Goal: Task Accomplishment & Management: Complete application form

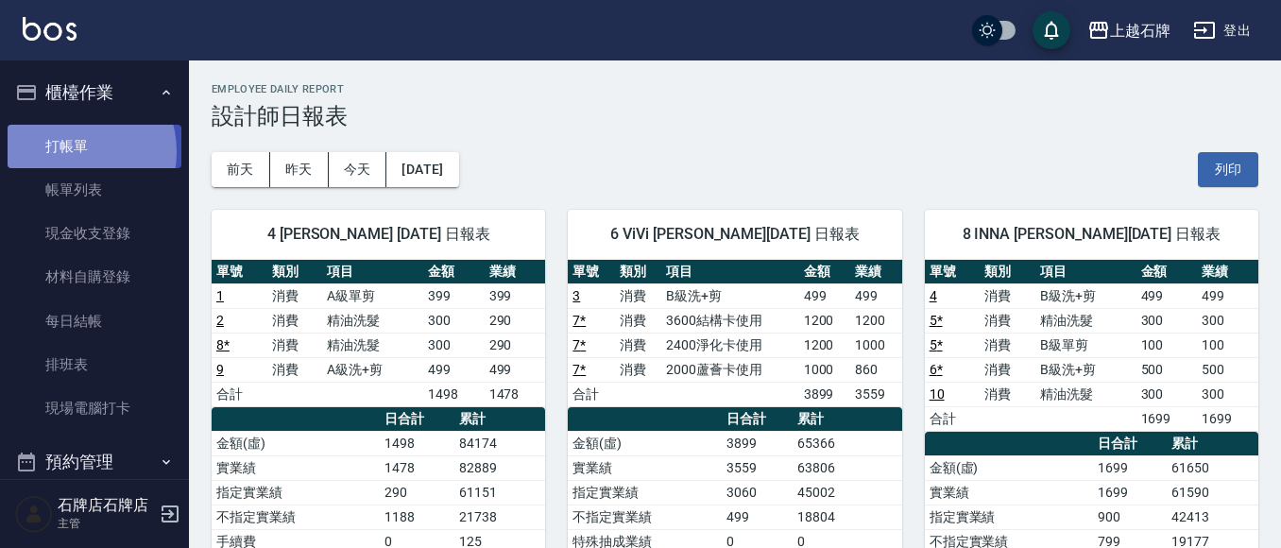
click at [73, 151] on link "打帳單" at bounding box center [95, 146] width 174 height 43
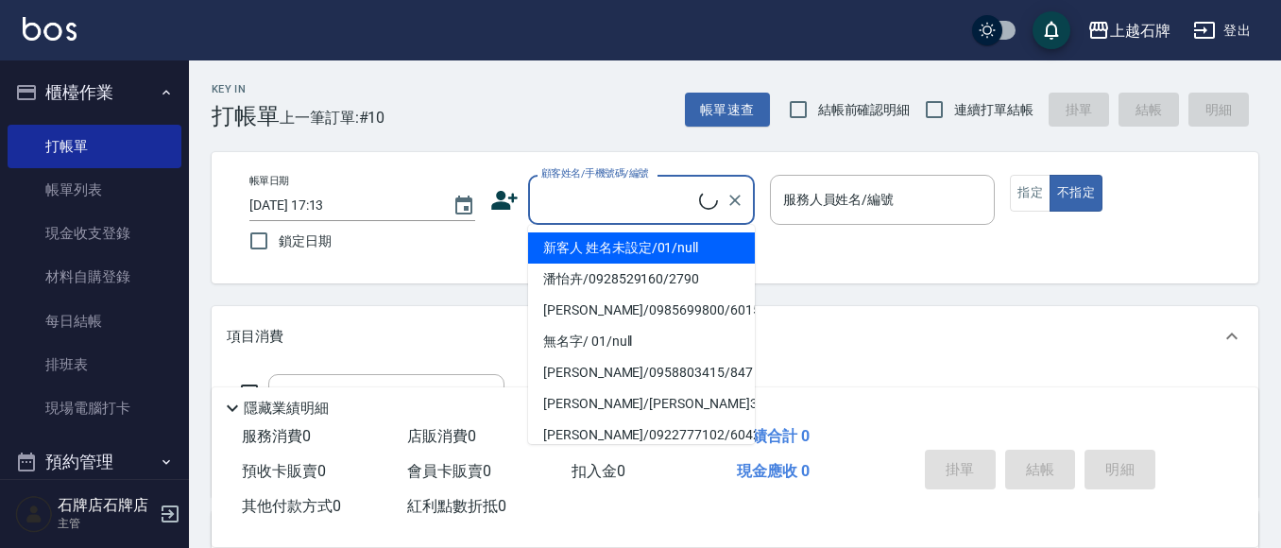
click at [656, 198] on input "顧客姓名/手機號碼/編號" at bounding box center [618, 199] width 162 height 33
click at [698, 247] on li "新客人 姓名未設定/01/null" at bounding box center [641, 247] width 227 height 31
type input "新客人 姓名未設定/01/null"
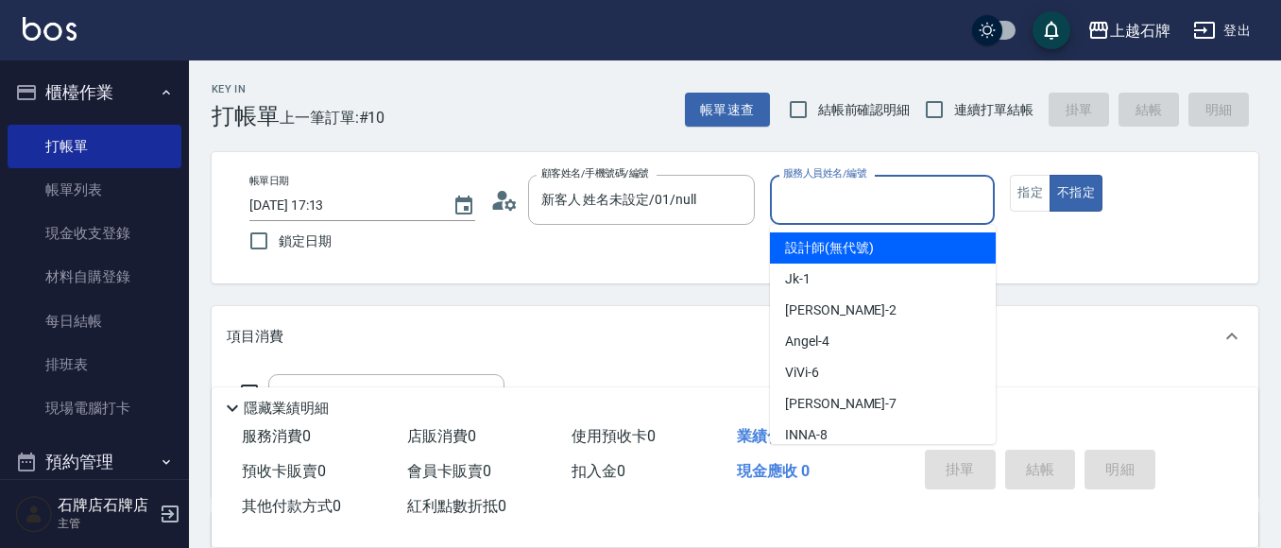
drag, startPoint x: 840, startPoint y: 199, endPoint x: 836, endPoint y: 293, distance: 93.6
click at [840, 203] on input "服務人員姓名/編號" at bounding box center [882, 199] width 209 height 33
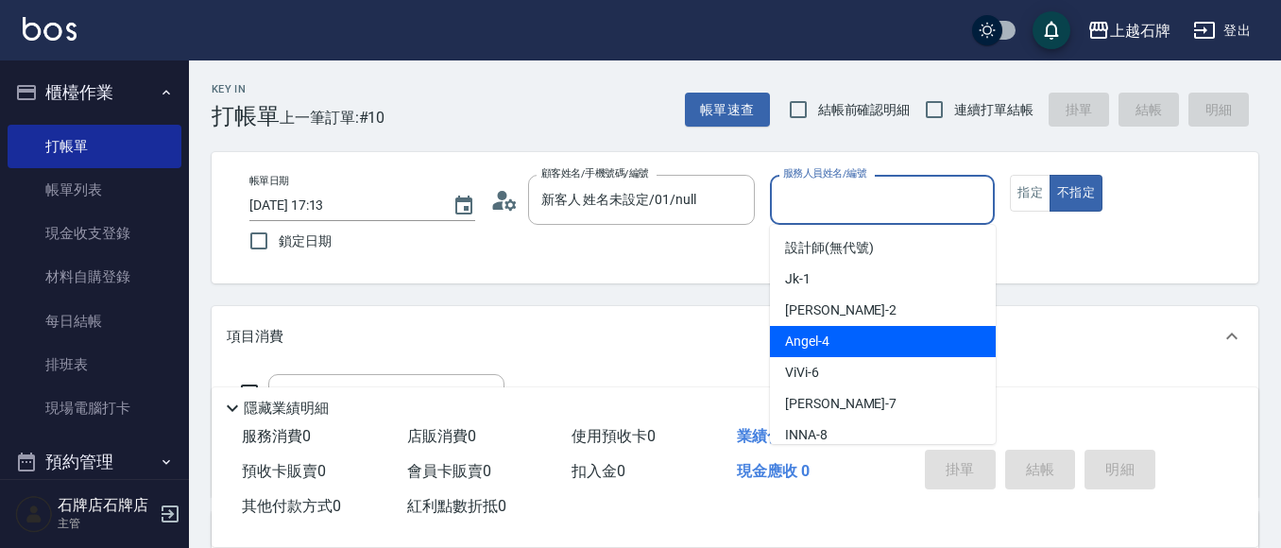
click at [839, 345] on div "[PERSON_NAME] -4" at bounding box center [883, 341] width 226 height 31
type input "[PERSON_NAME]-4"
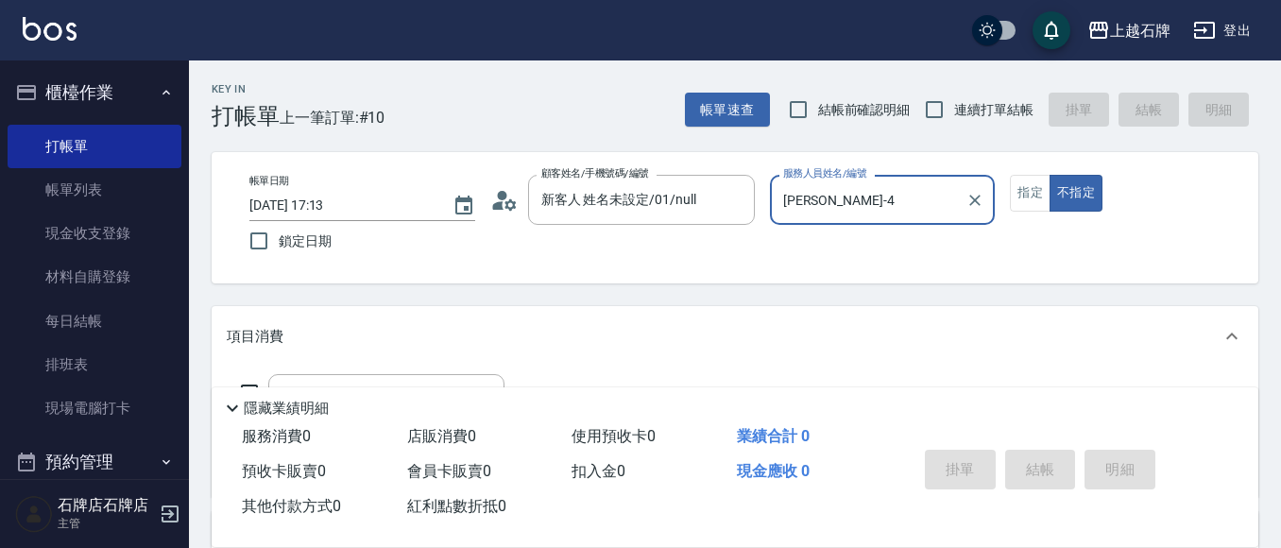
scroll to position [94, 0]
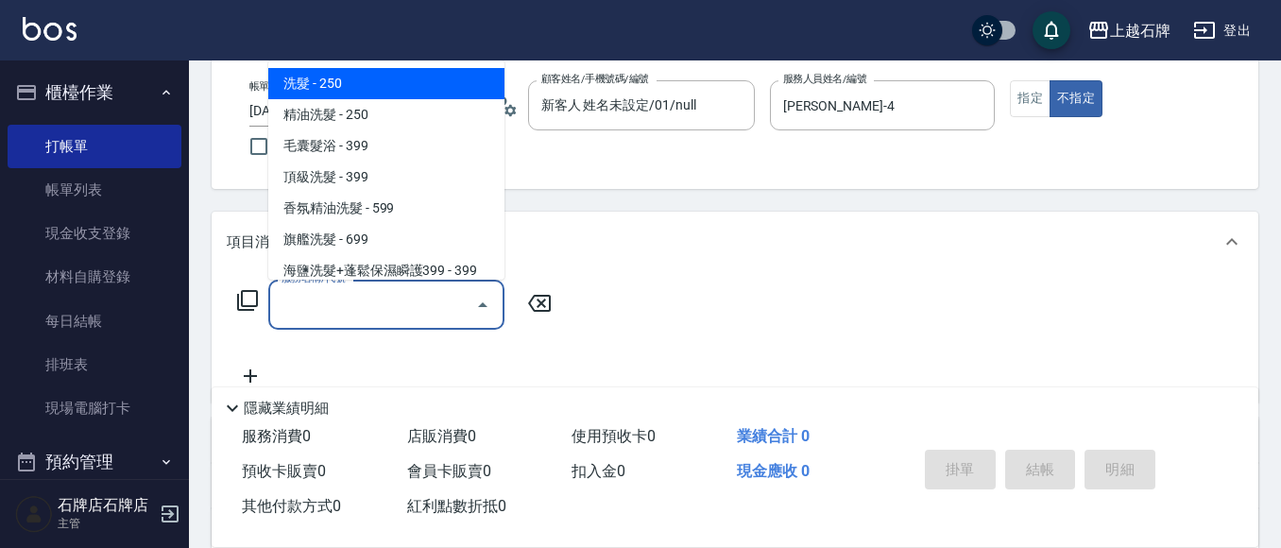
click at [445, 315] on input "服務名稱/代號" at bounding box center [372, 304] width 191 height 33
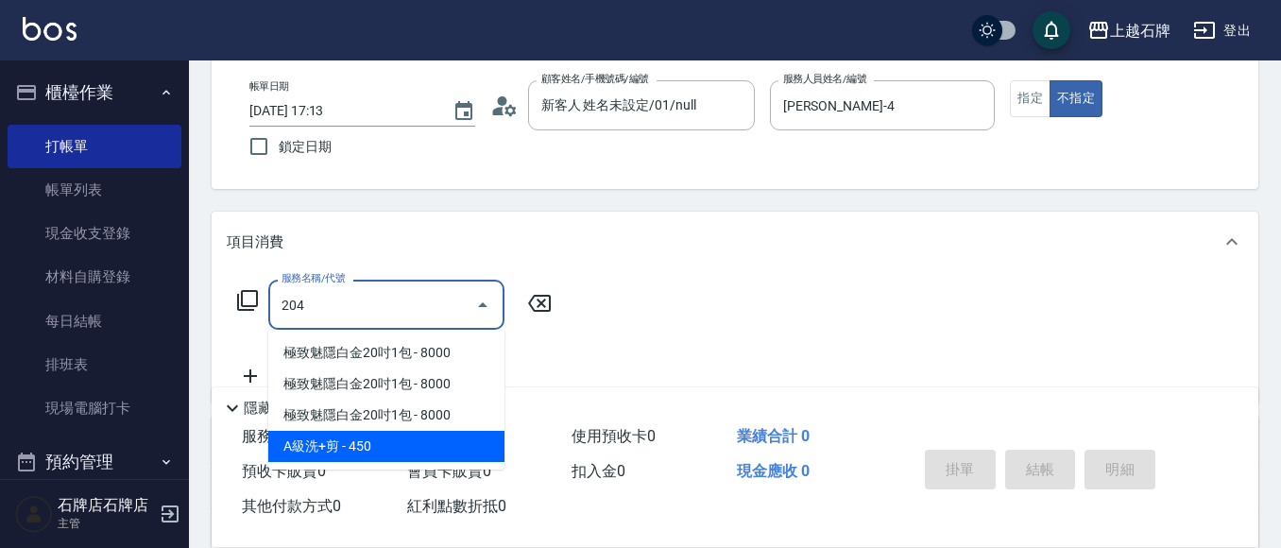
click at [421, 435] on span "A級洗+剪 - 450" at bounding box center [386, 446] width 236 height 31
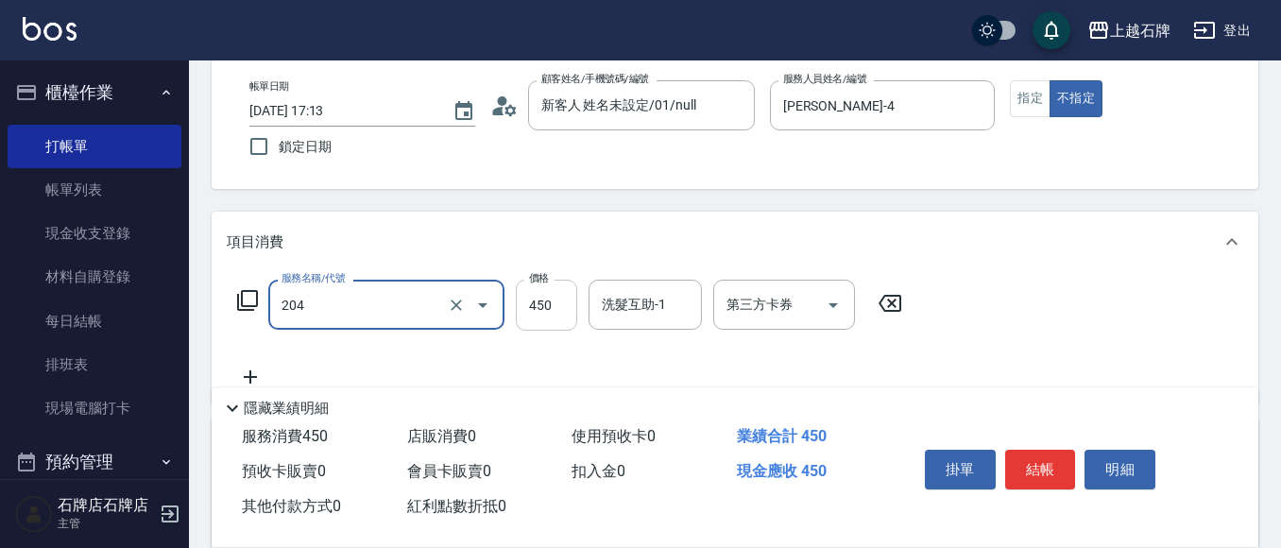
type input "A級洗+剪(204)"
click at [548, 310] on input "450" at bounding box center [546, 305] width 61 height 51
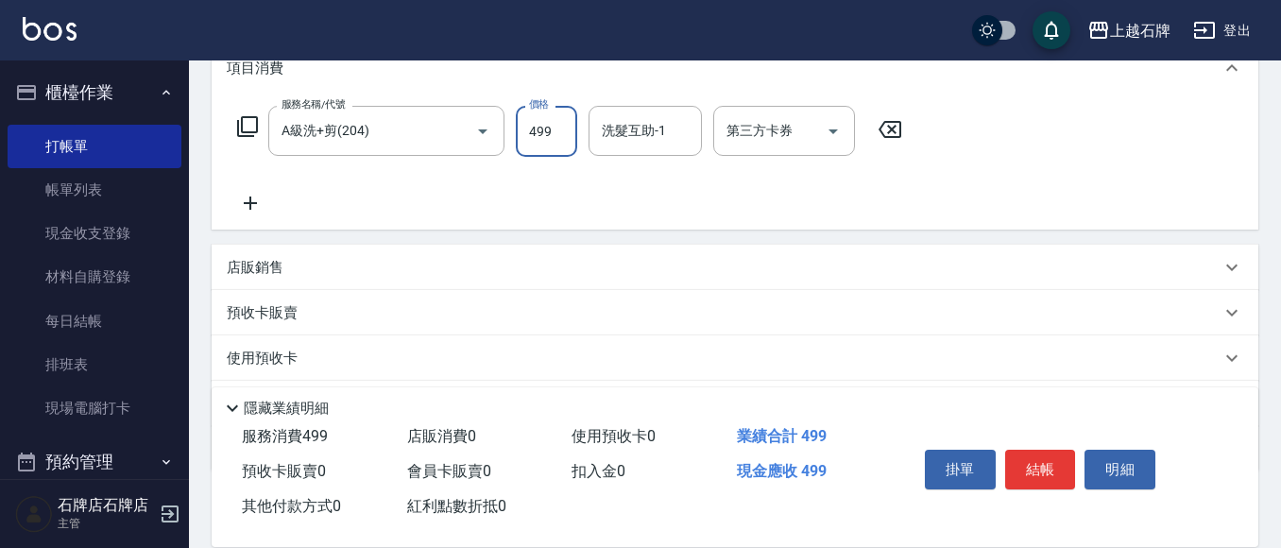
scroll to position [283, 0]
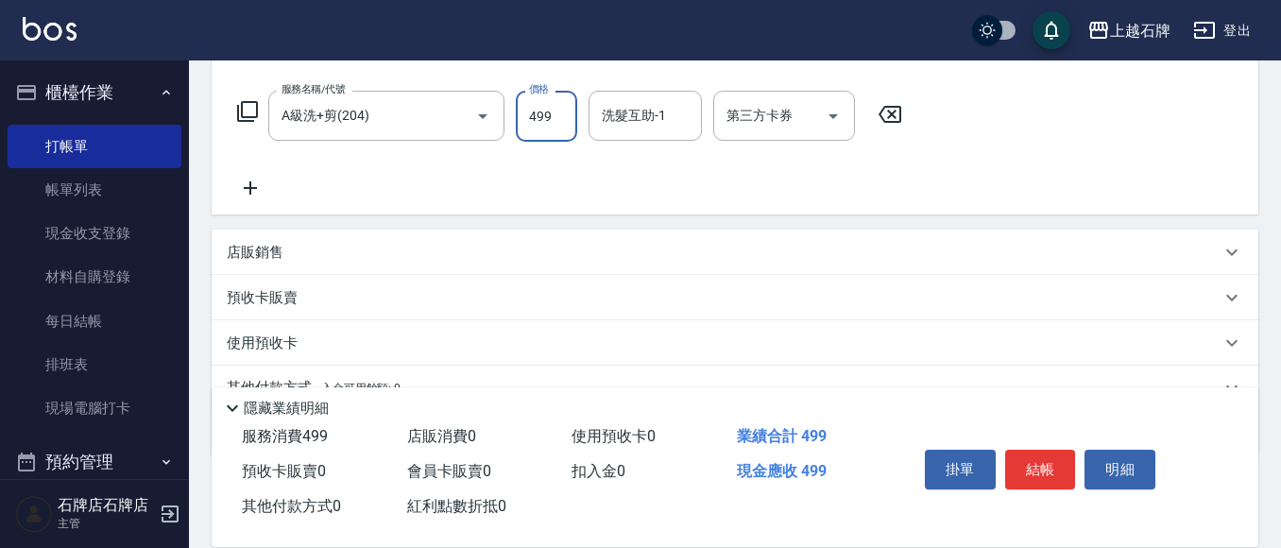
type input "499"
click at [246, 190] on icon at bounding box center [250, 188] width 47 height 23
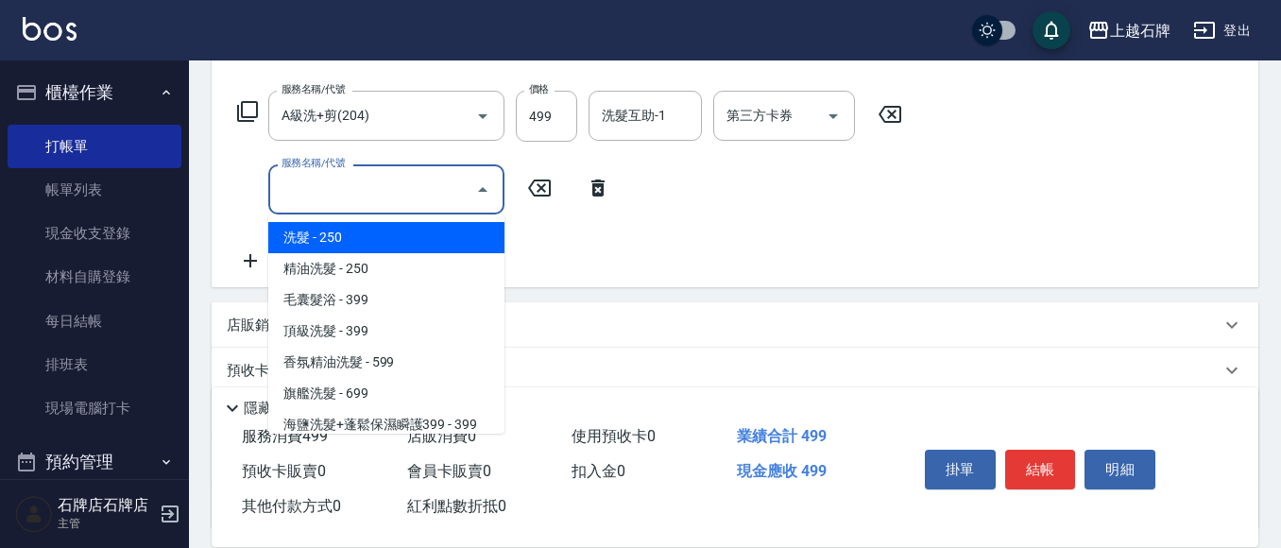
click at [334, 196] on input "服務名稱/代號" at bounding box center [372, 189] width 191 height 33
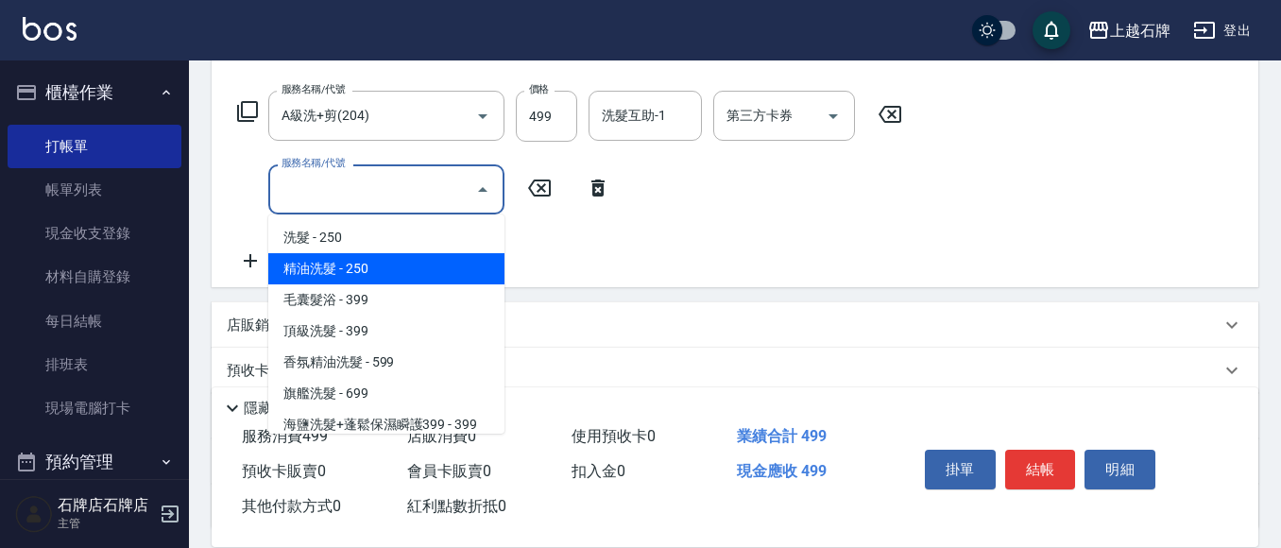
click at [374, 264] on span "精油洗髮 - 250" at bounding box center [386, 268] width 236 height 31
type input "精油洗髮(102)"
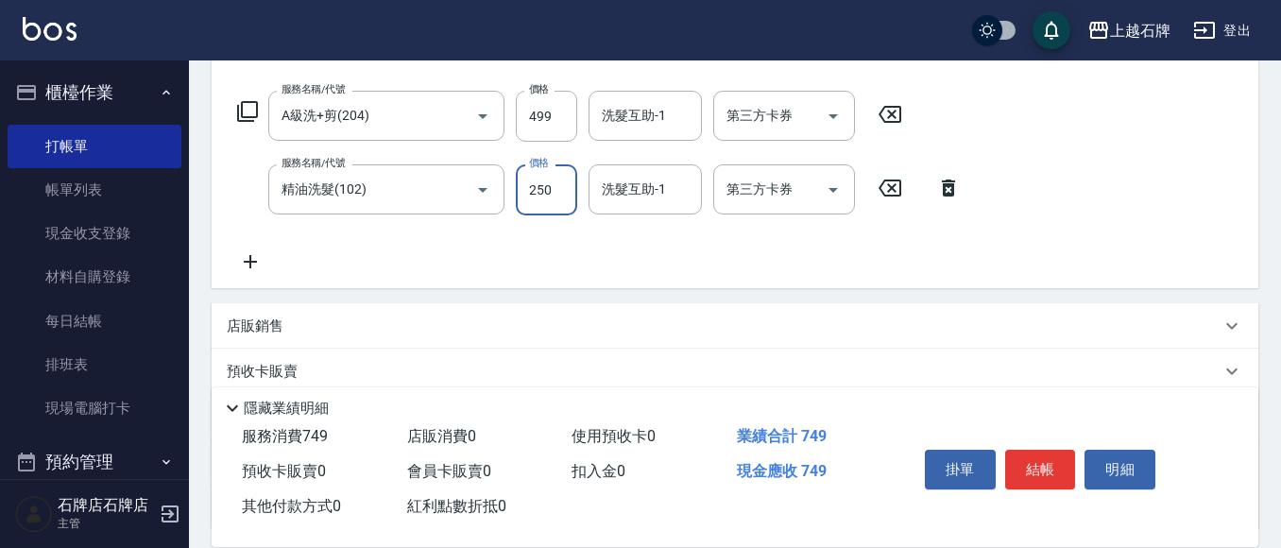
click at [537, 195] on input "250" at bounding box center [546, 189] width 61 height 51
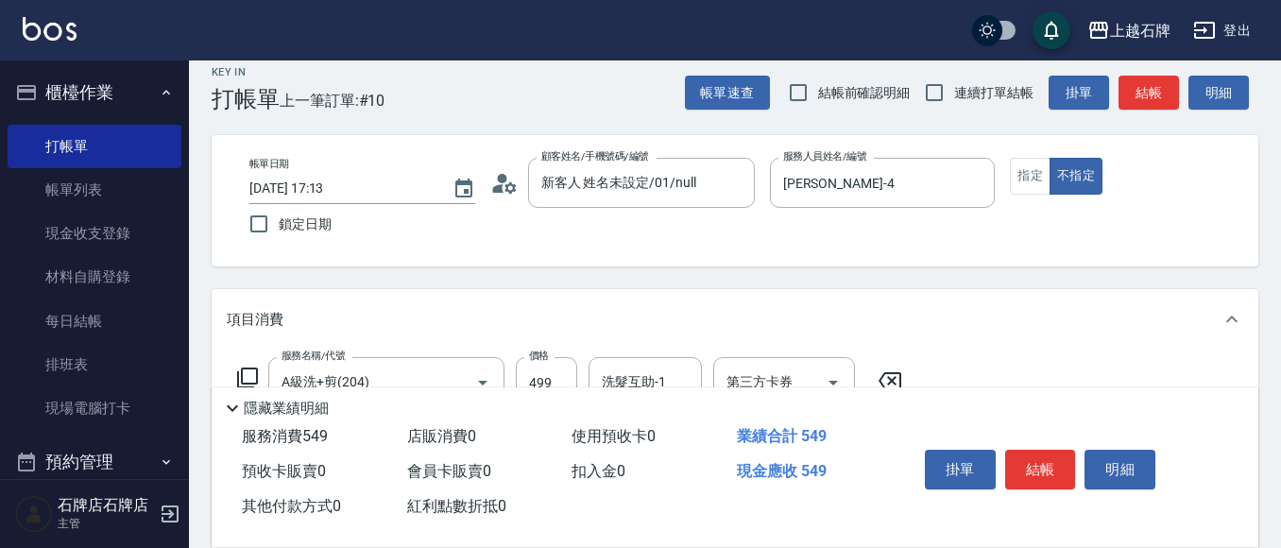
scroll to position [0, 0]
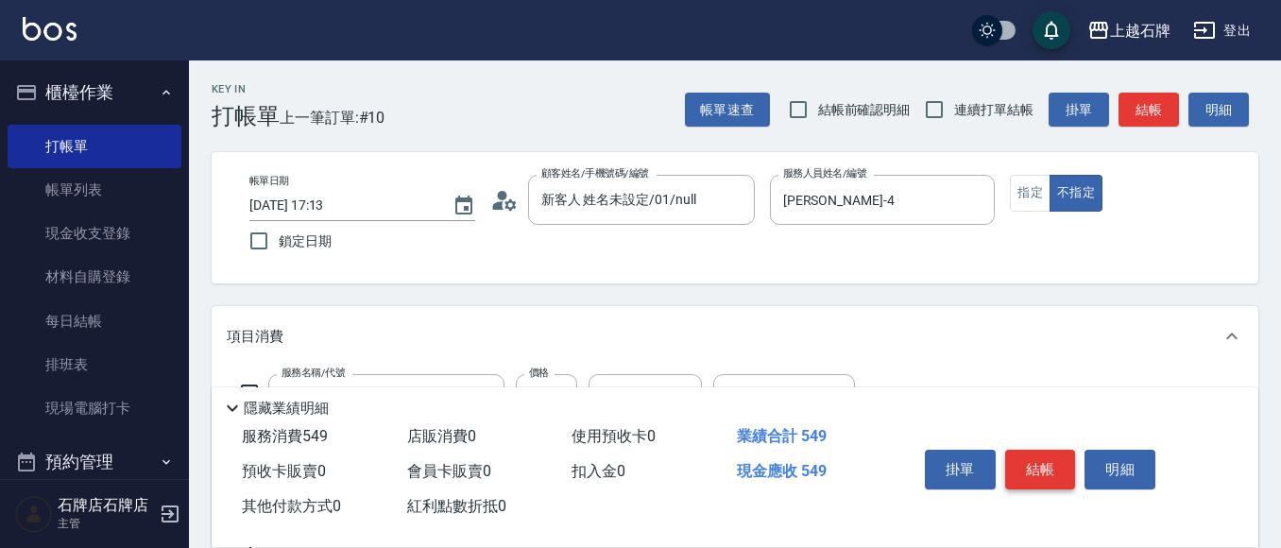
type input "50"
click at [1056, 457] on button "結帳" at bounding box center [1040, 470] width 71 height 40
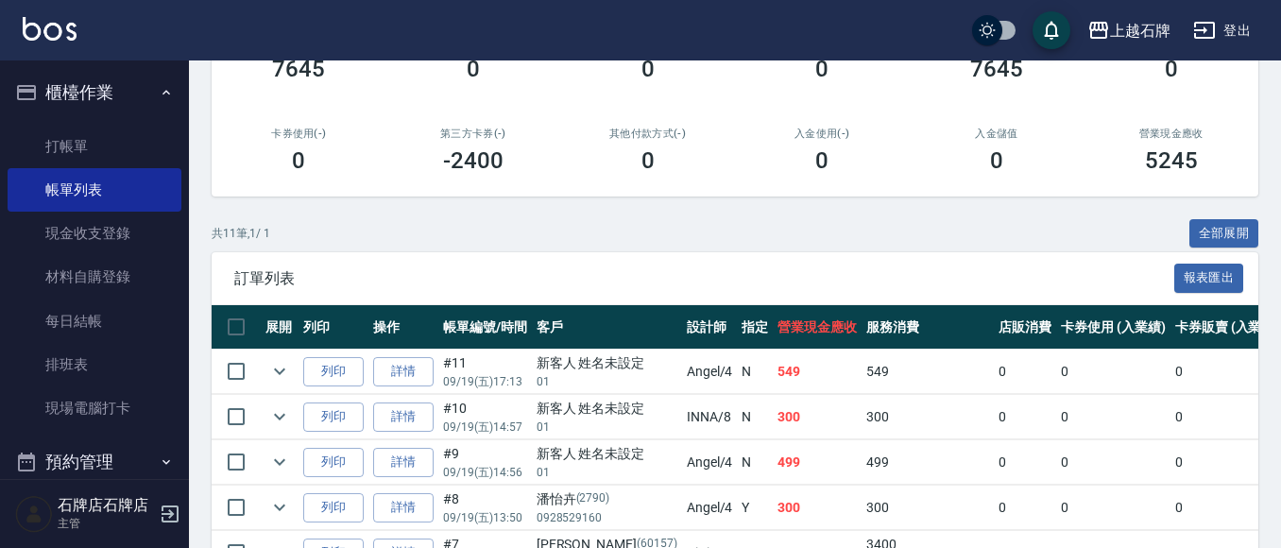
scroll to position [283, 0]
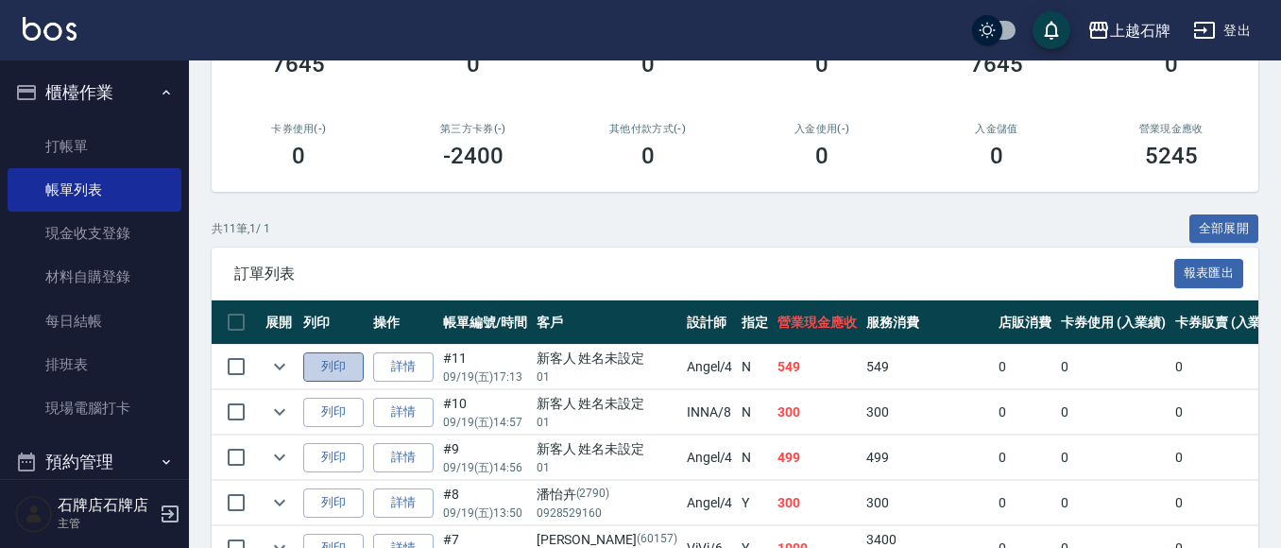
click at [328, 371] on button "列印" at bounding box center [333, 366] width 60 height 29
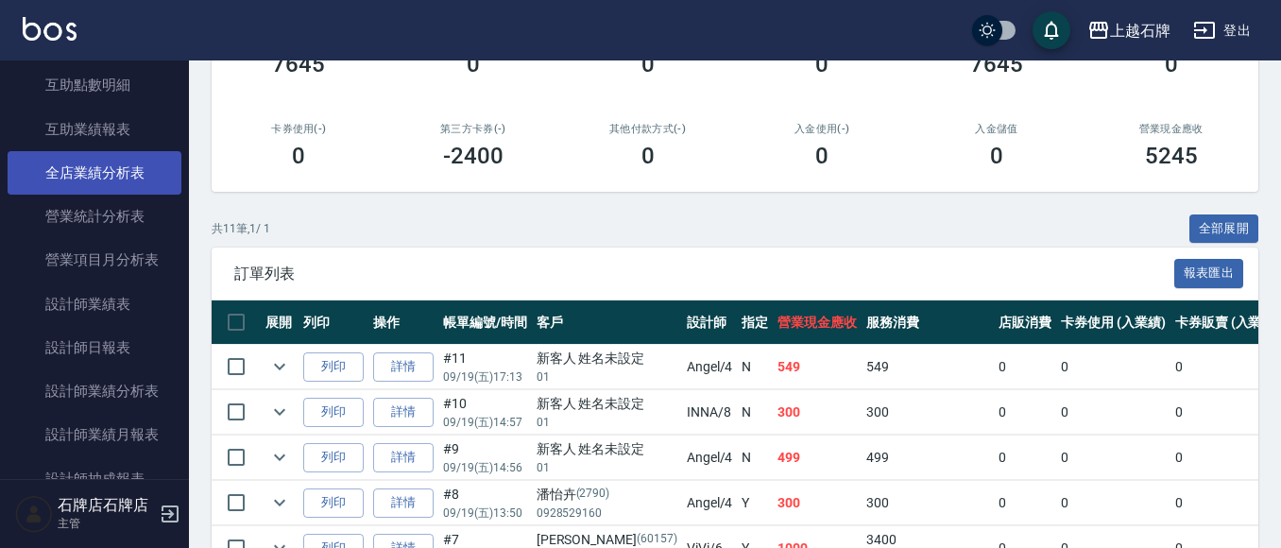
scroll to position [756, 0]
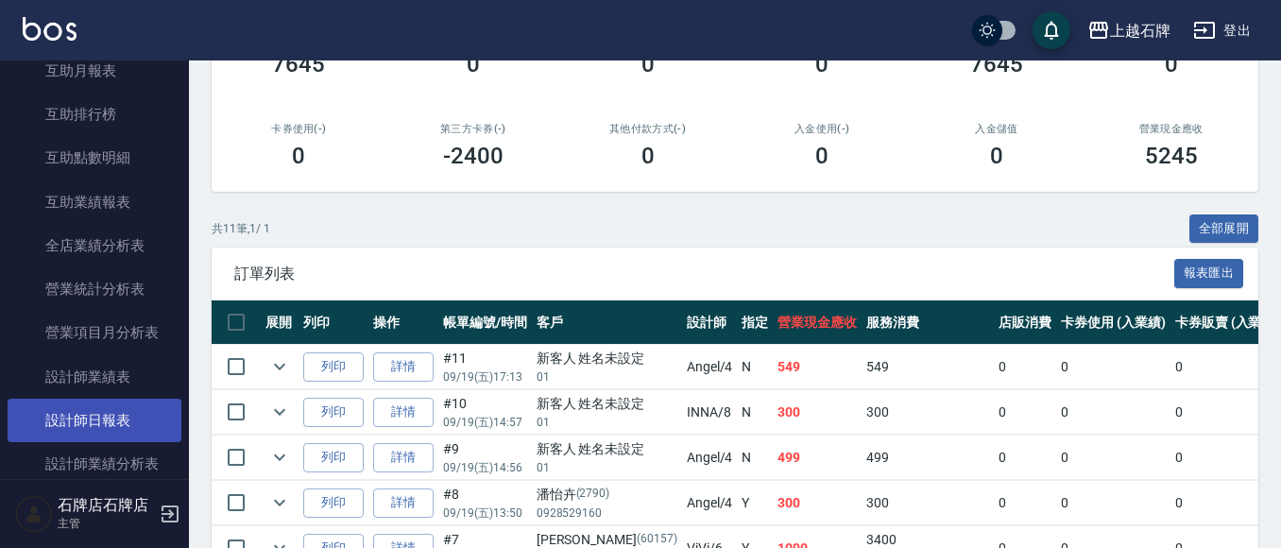
click at [95, 424] on link "設計師日報表" at bounding box center [95, 420] width 174 height 43
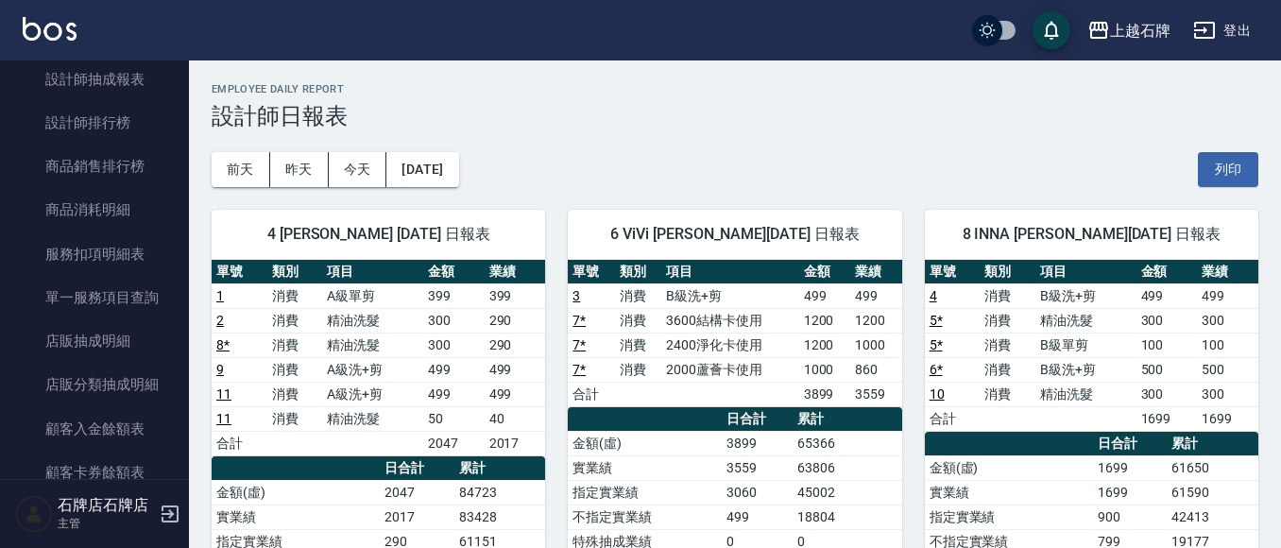
scroll to position [1133, 0]
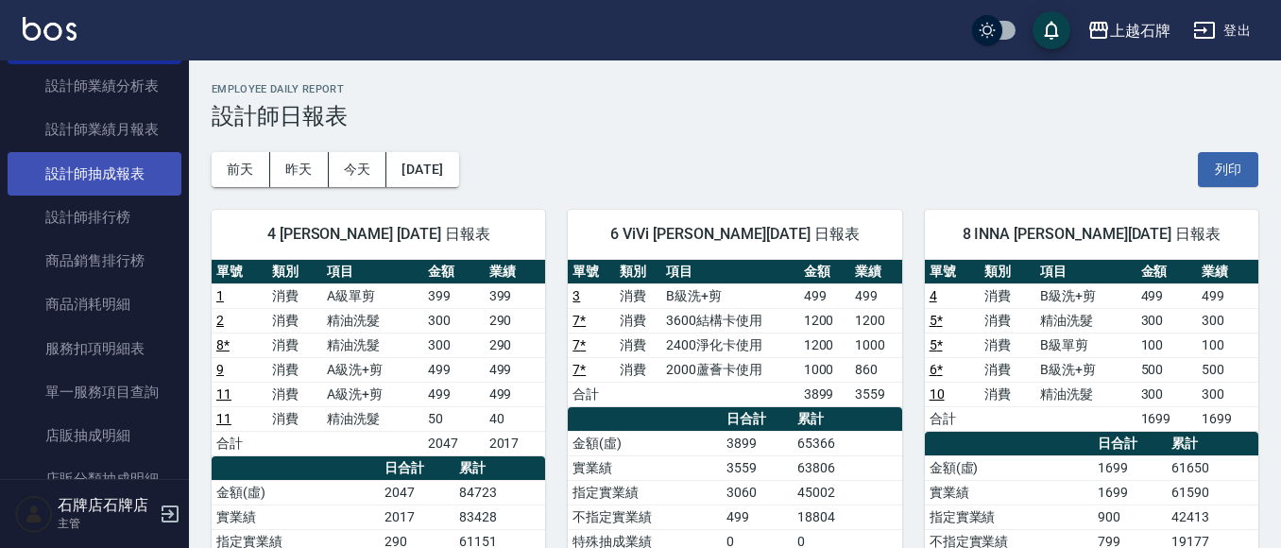
click at [118, 187] on link "設計師抽成報表" at bounding box center [95, 173] width 174 height 43
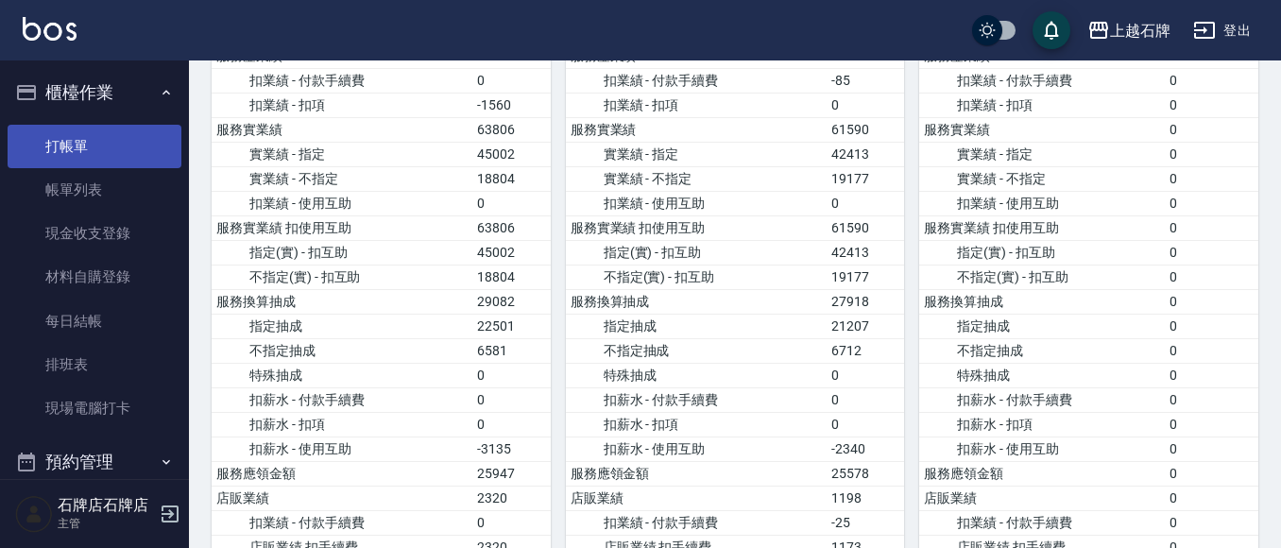
scroll to position [1039, 0]
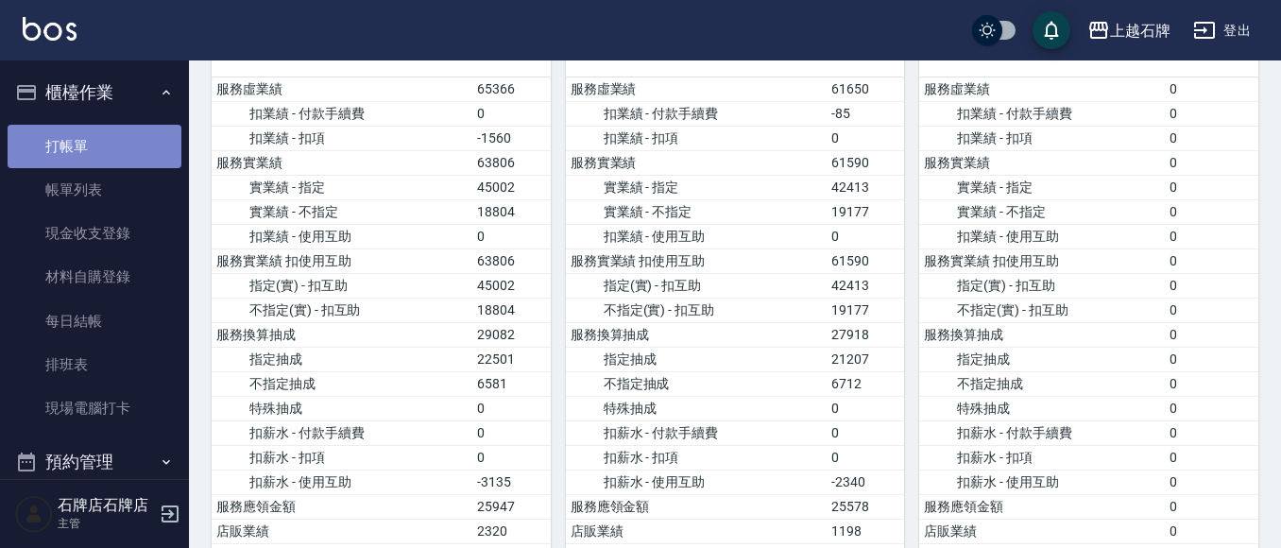
click at [126, 143] on link "打帳單" at bounding box center [95, 146] width 174 height 43
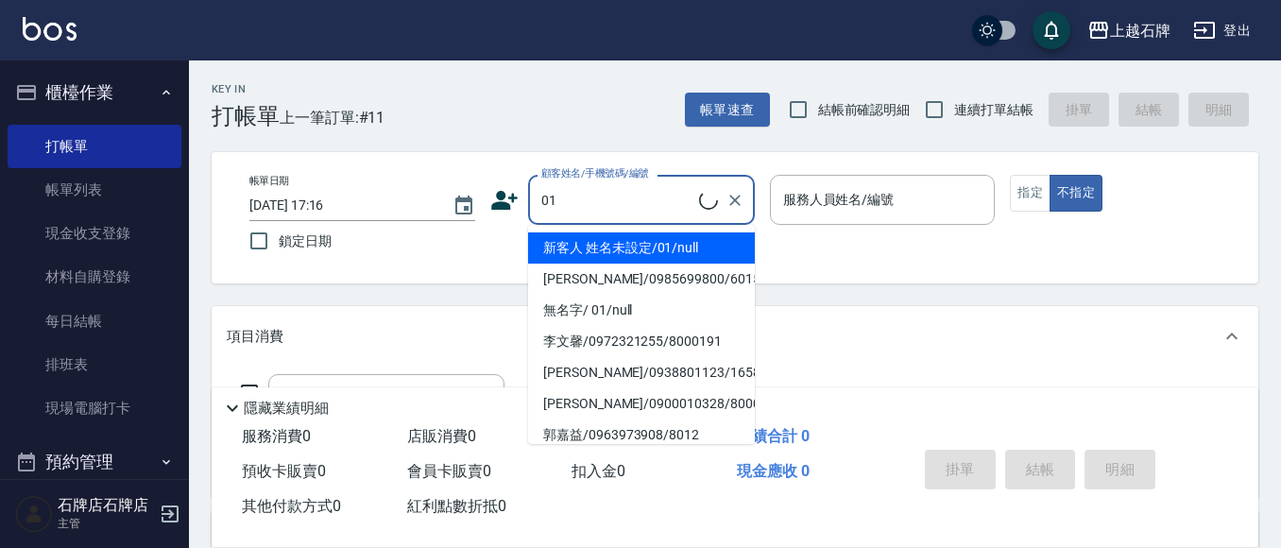
type input "01"
type input "6"
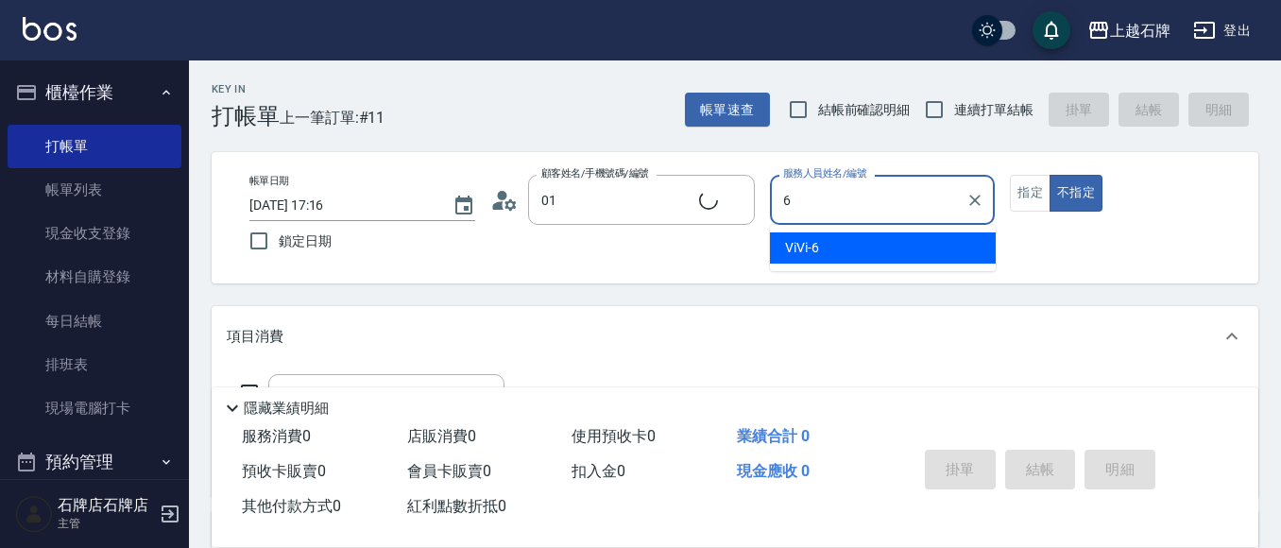
type input "新客人 姓名未設定/01/null"
type input "6"
type button "false"
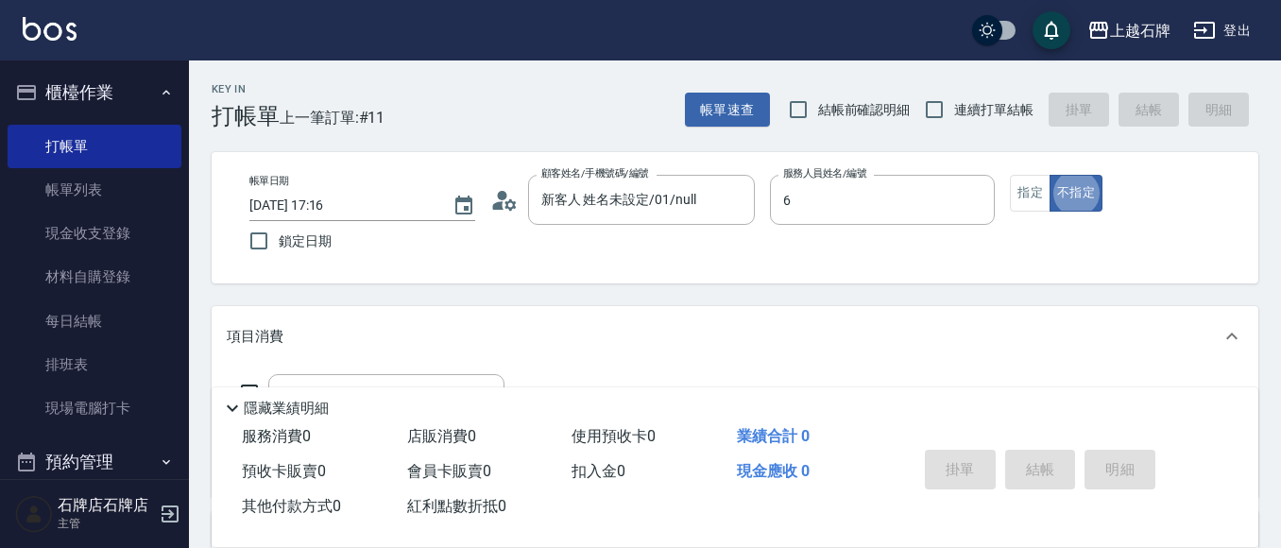
type input "ViVi-6"
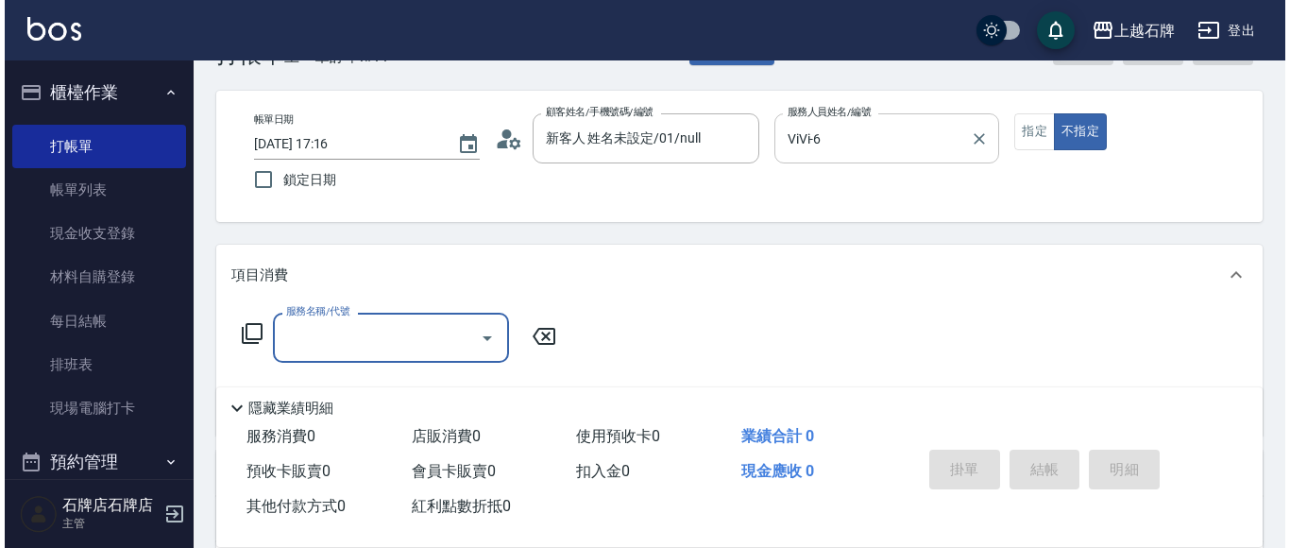
scroll to position [94, 0]
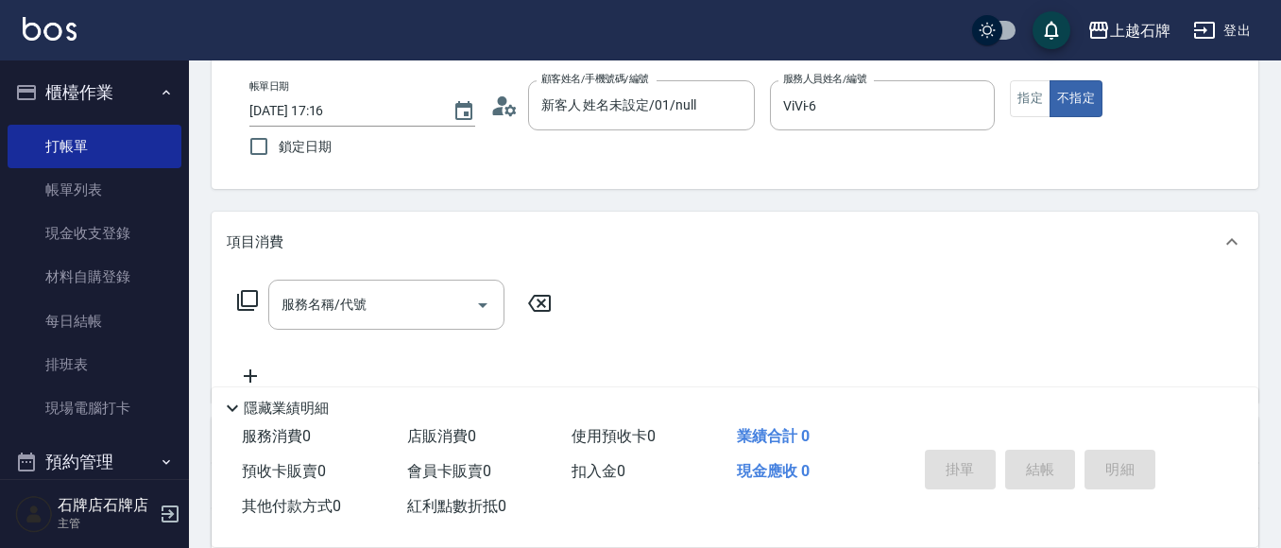
click at [249, 294] on icon at bounding box center [247, 300] width 23 height 23
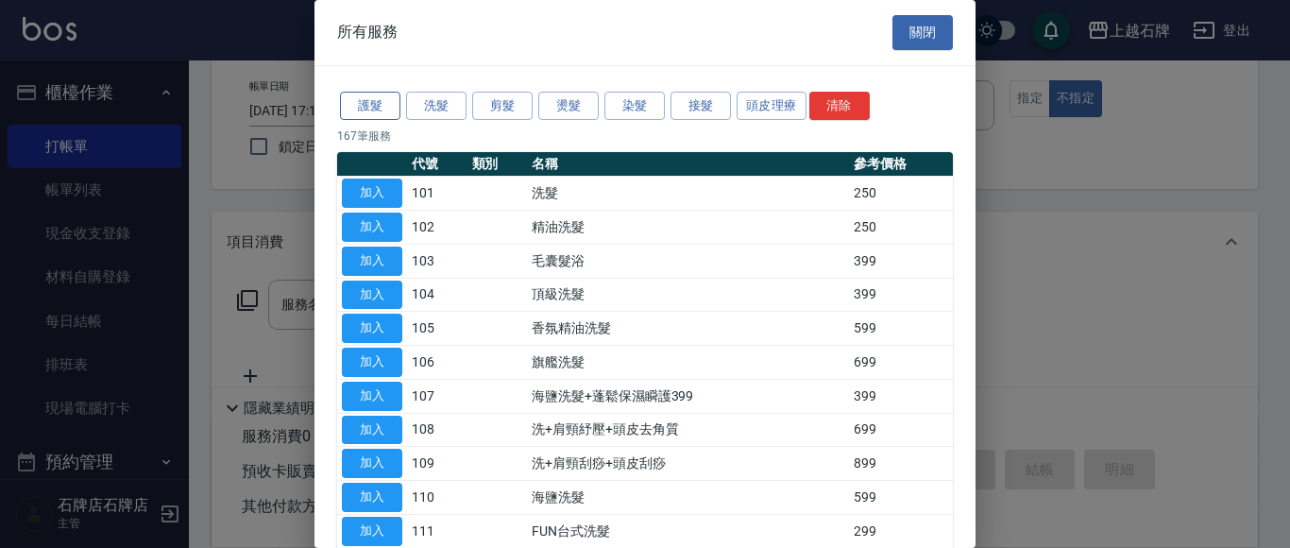
click at [374, 102] on button "護髮" at bounding box center [370, 106] width 60 height 29
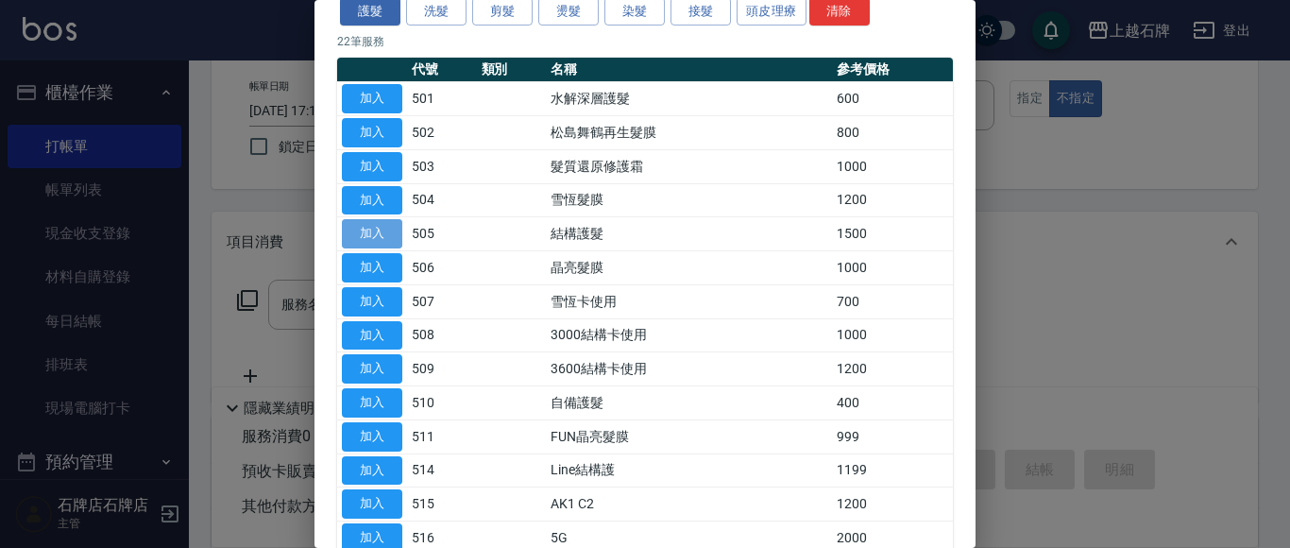
click at [362, 220] on button "加入" at bounding box center [372, 233] width 60 height 29
type input "結構護髮(505)"
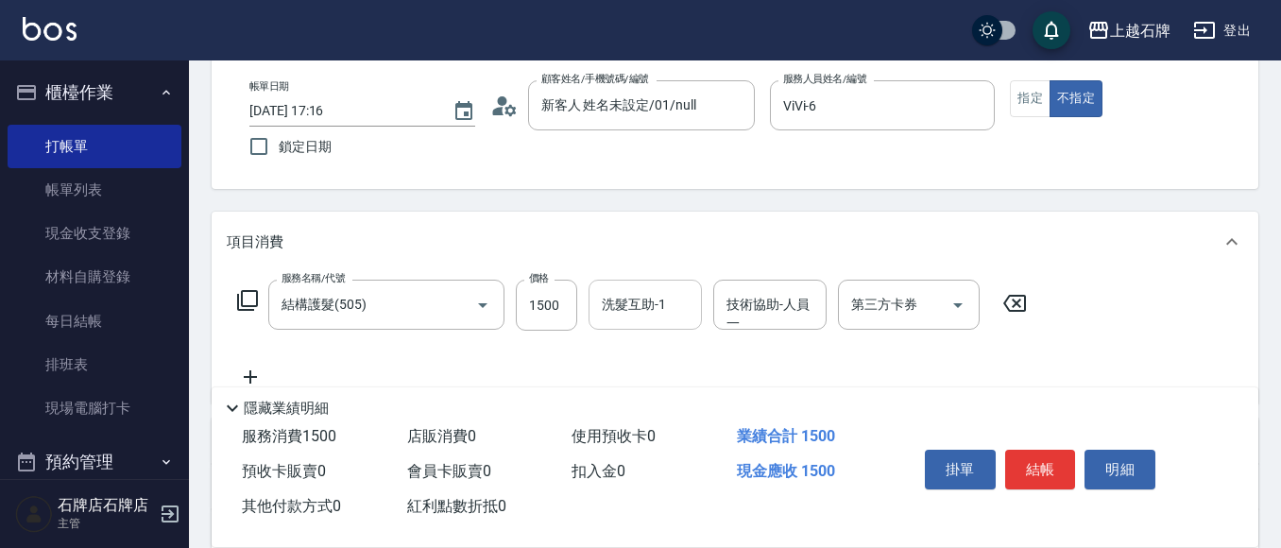
click at [644, 315] on input "洗髮互助-1" at bounding box center [645, 304] width 96 height 33
type input "200"
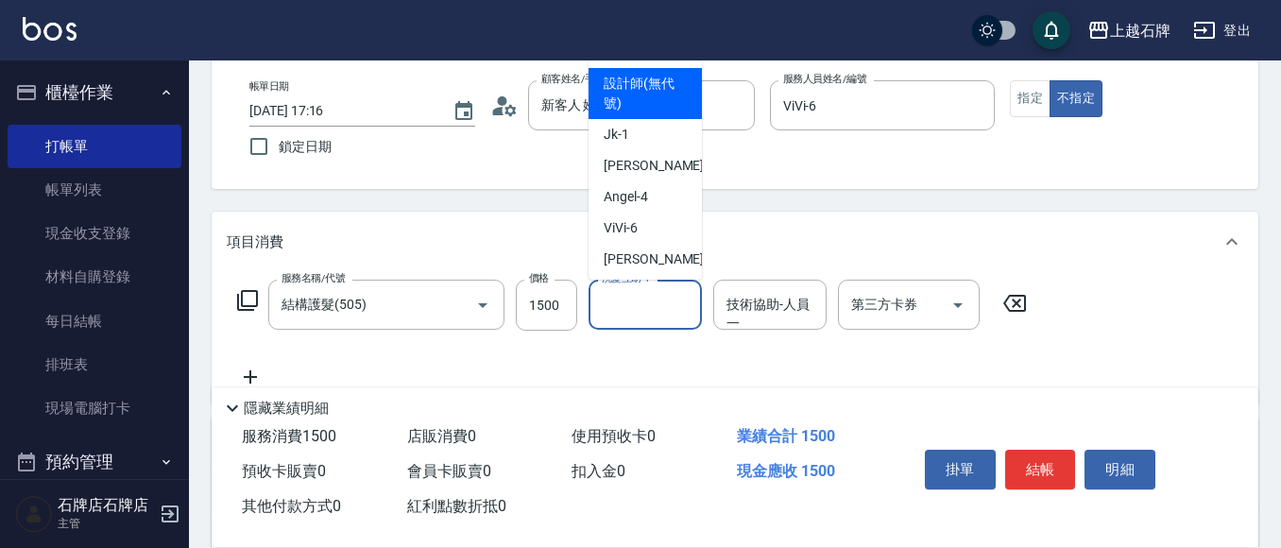
click at [625, 308] on input "洗髮互助-1" at bounding box center [645, 304] width 96 height 33
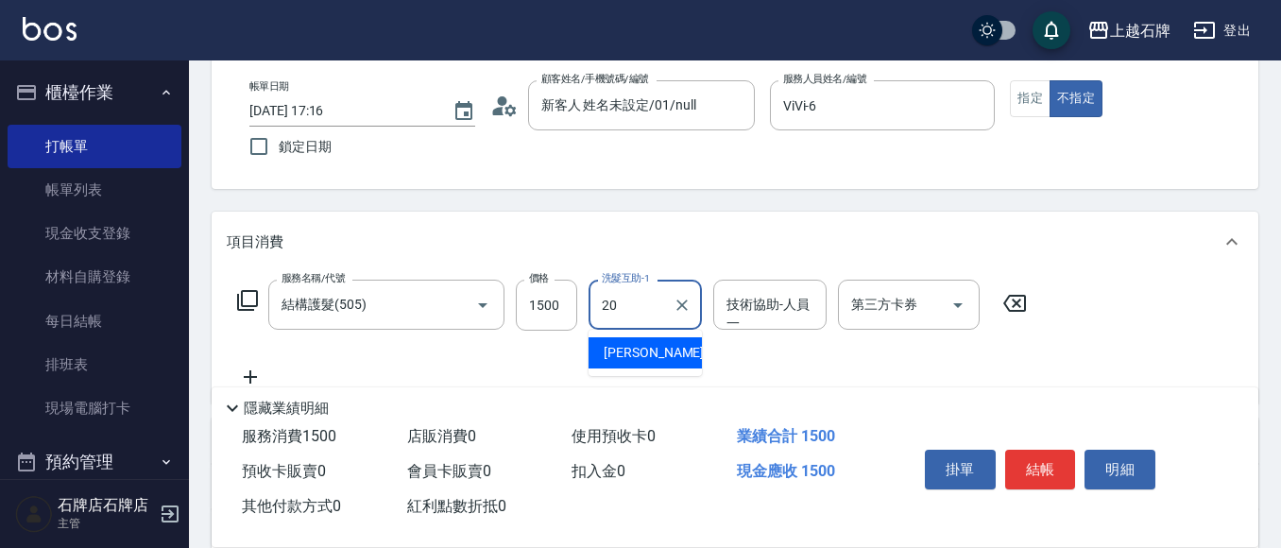
type input "[PERSON_NAME]-20"
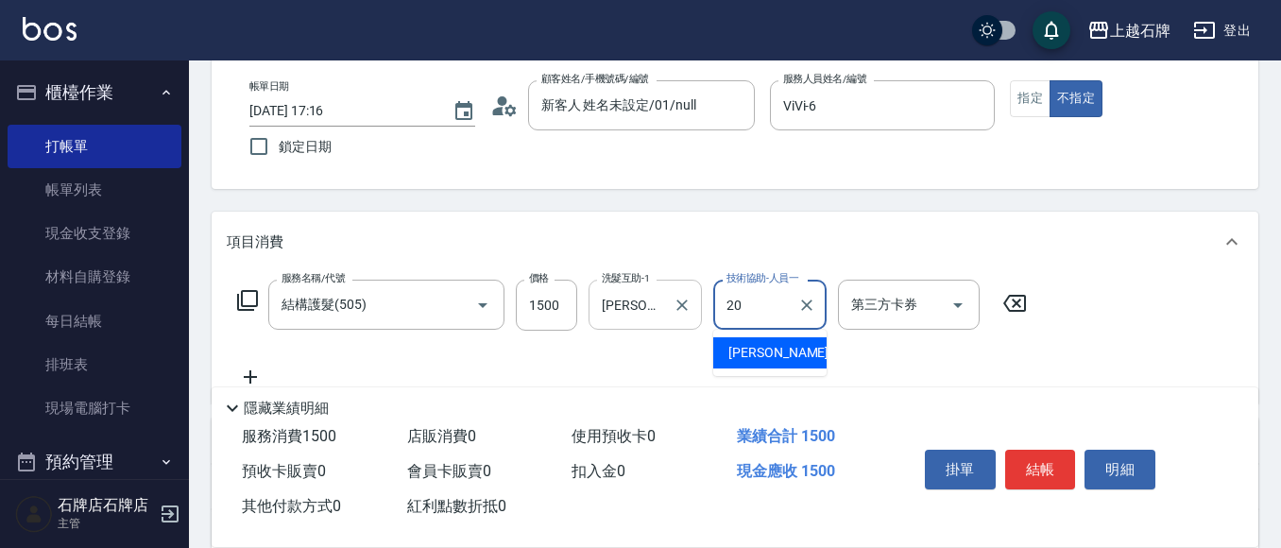
type input "[PERSON_NAME]-20"
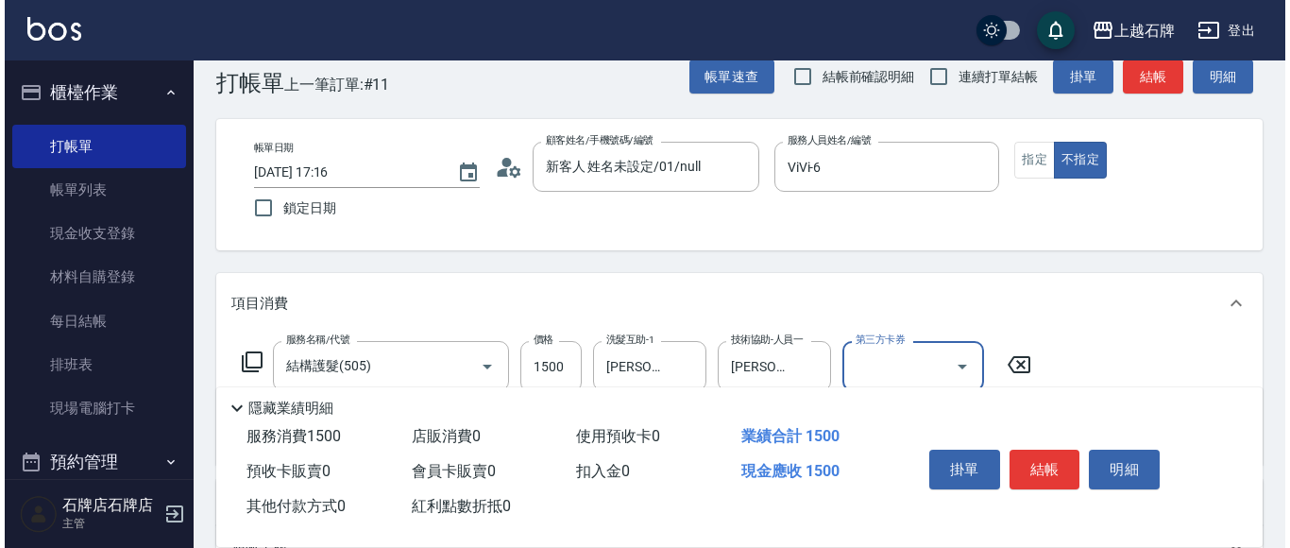
scroll to position [0, 0]
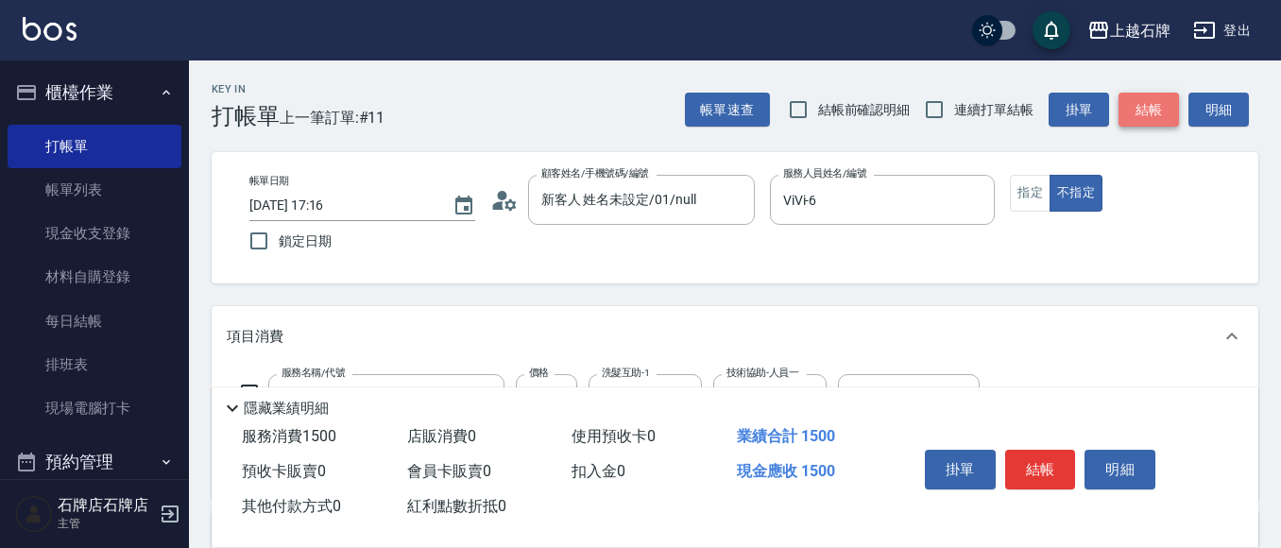
click at [1159, 116] on button "結帳" at bounding box center [1148, 110] width 60 height 35
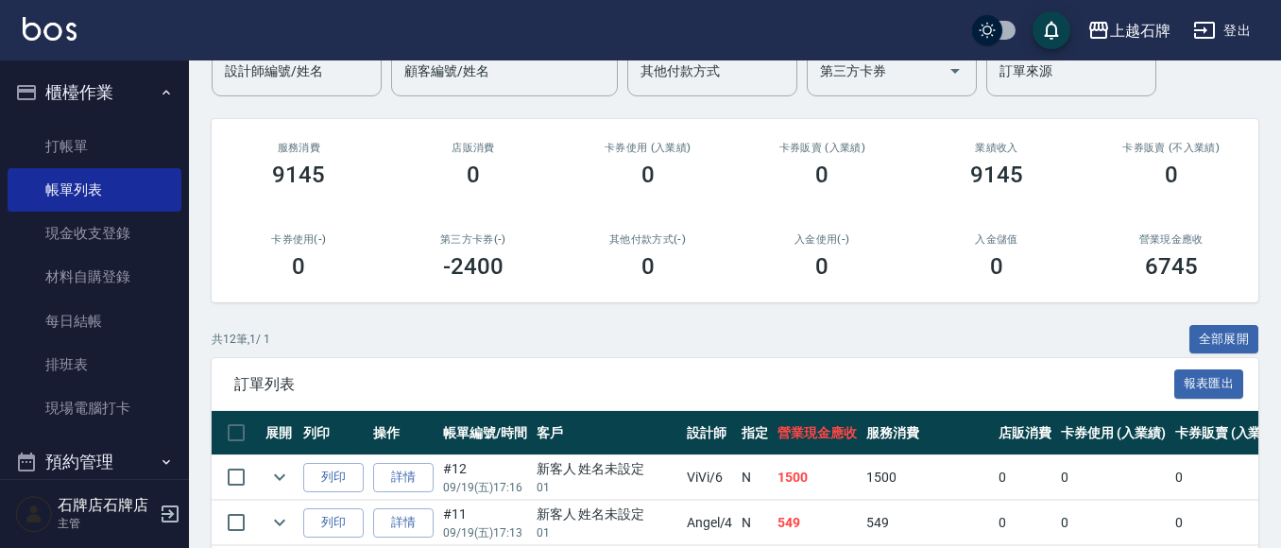
scroll to position [189, 0]
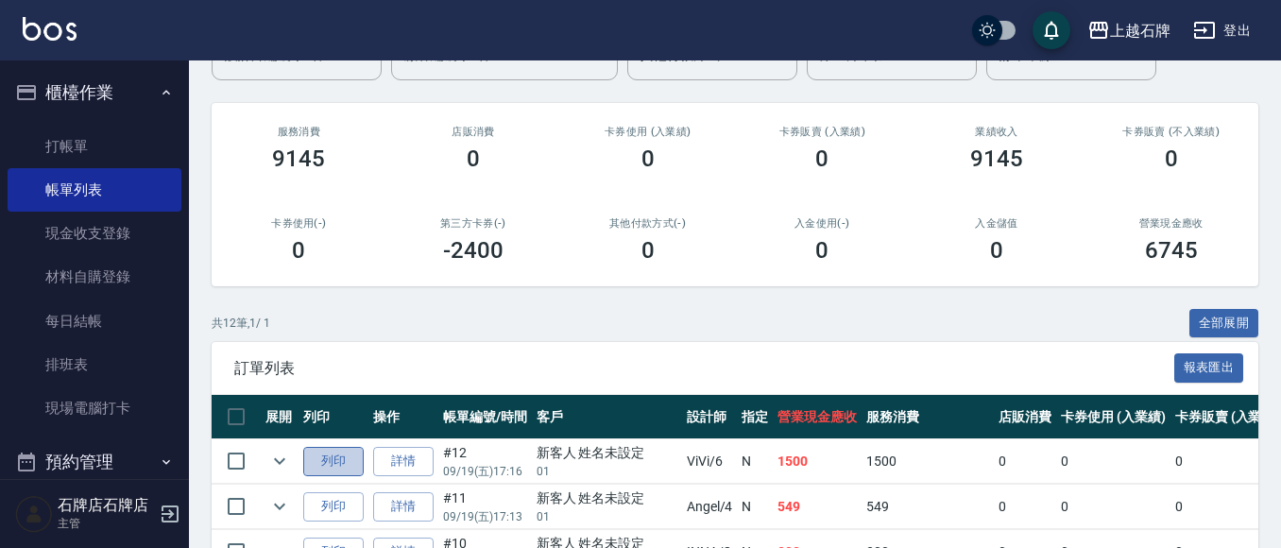
click at [354, 450] on button "列印" at bounding box center [333, 461] width 60 height 29
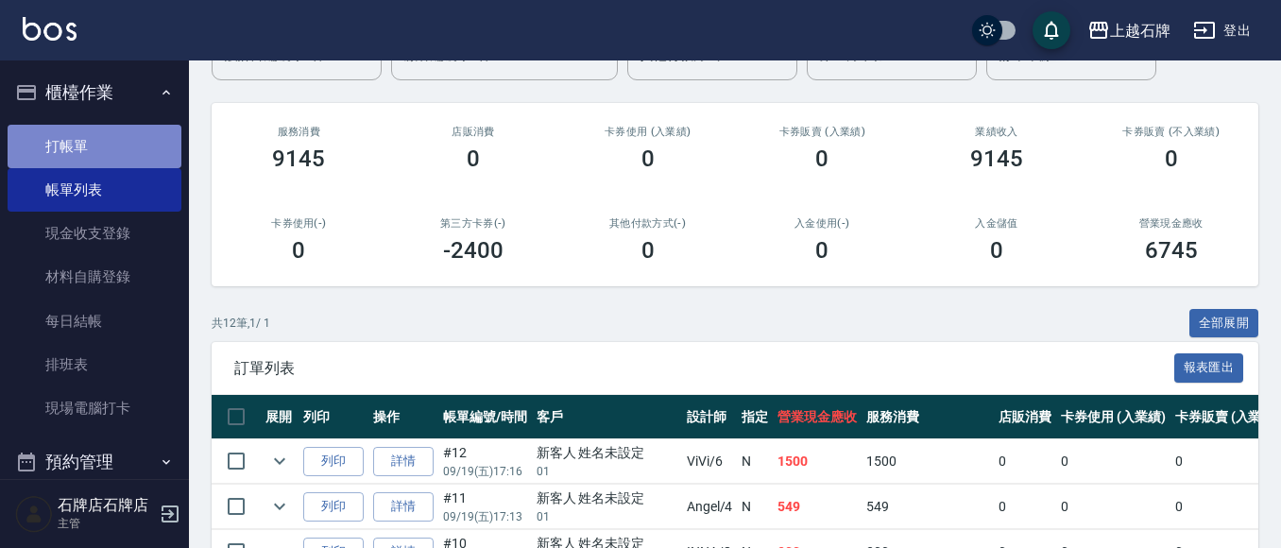
click at [111, 154] on link "打帳單" at bounding box center [95, 146] width 174 height 43
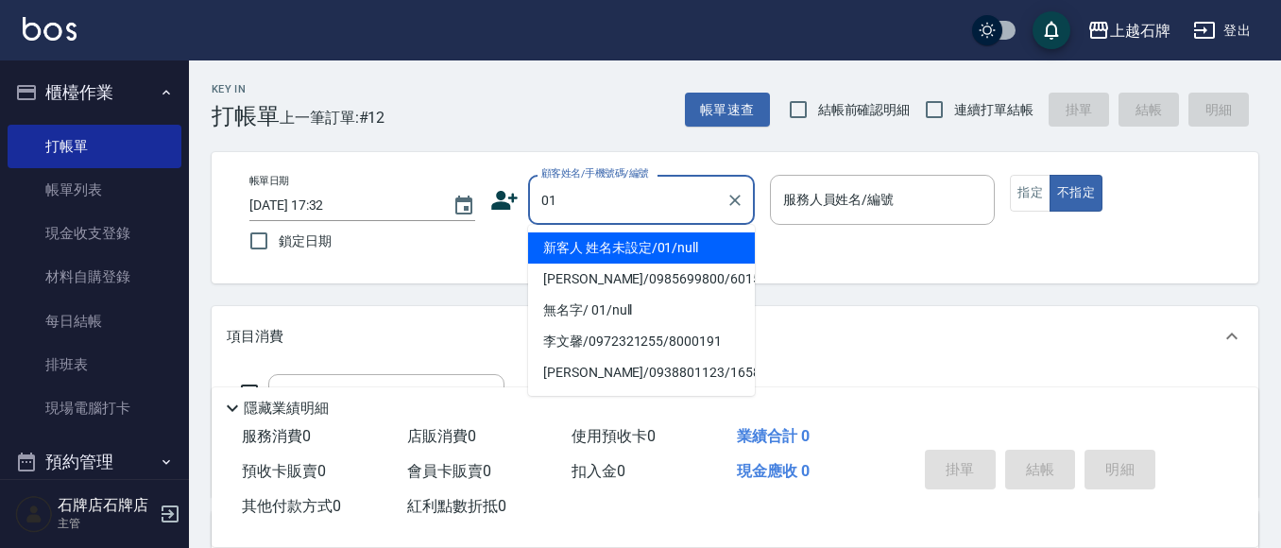
type input "新客人 姓名未設定/01/null"
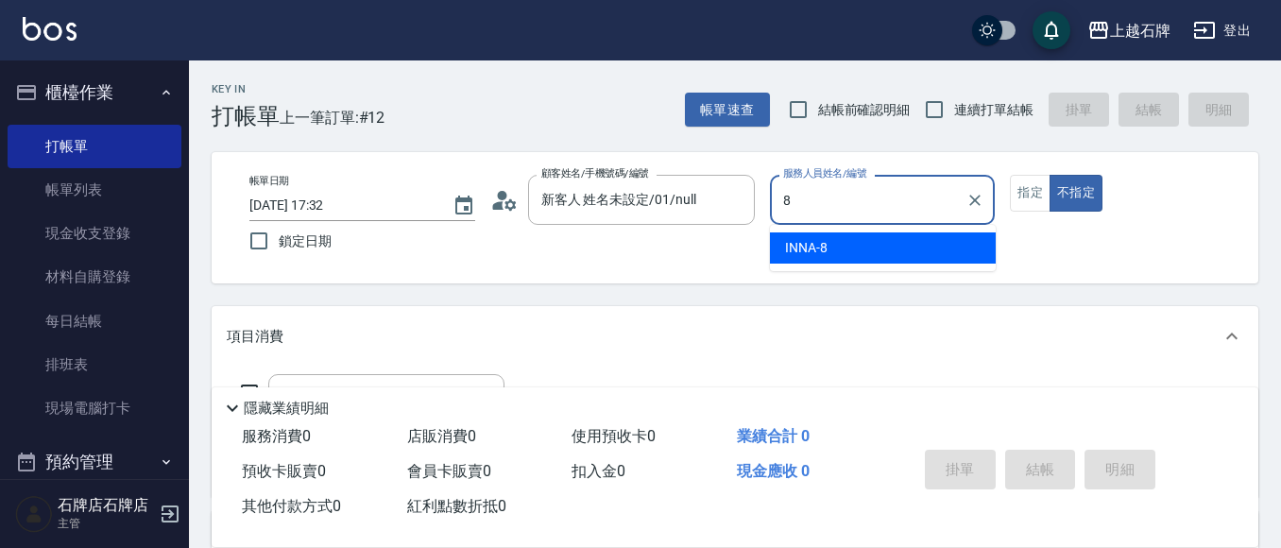
type input "INNA-8"
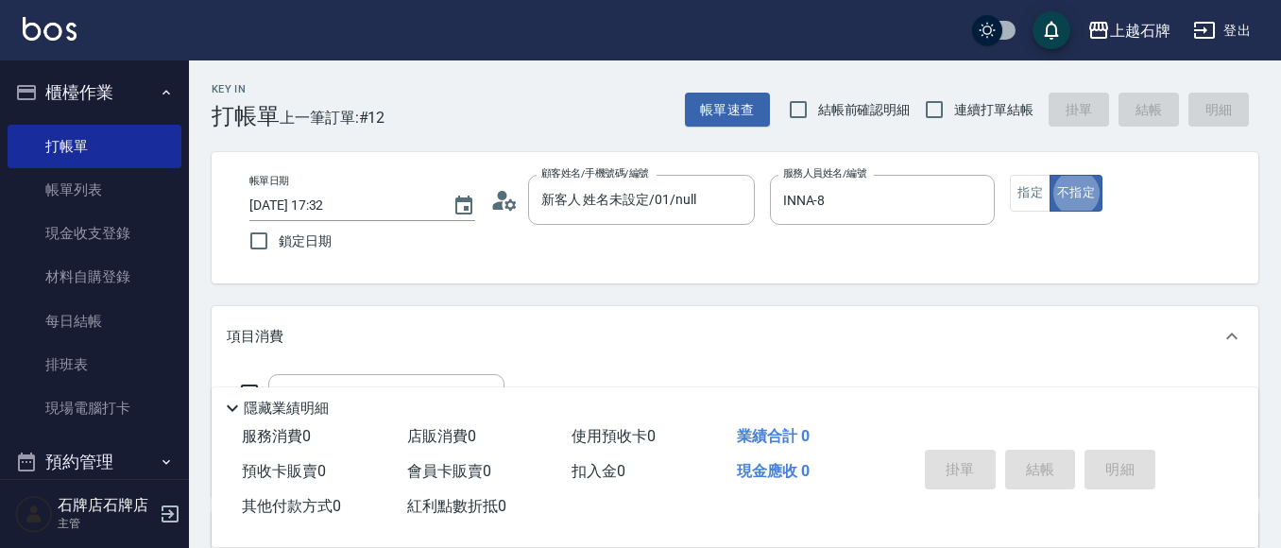
type button "false"
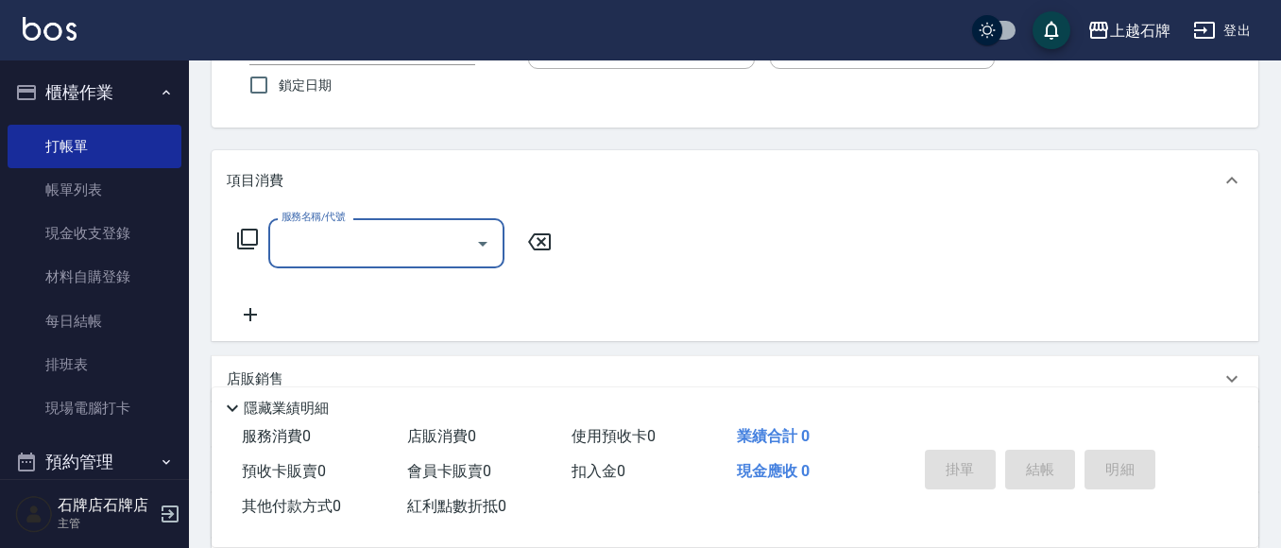
scroll to position [189, 0]
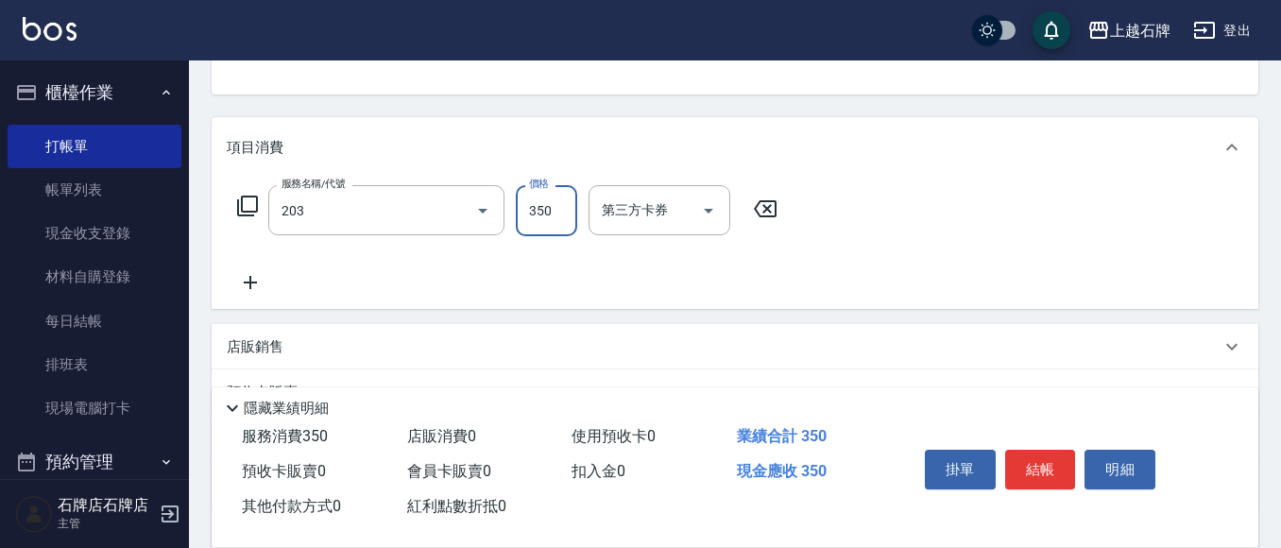
type input "B級洗+剪(203)"
type input "450"
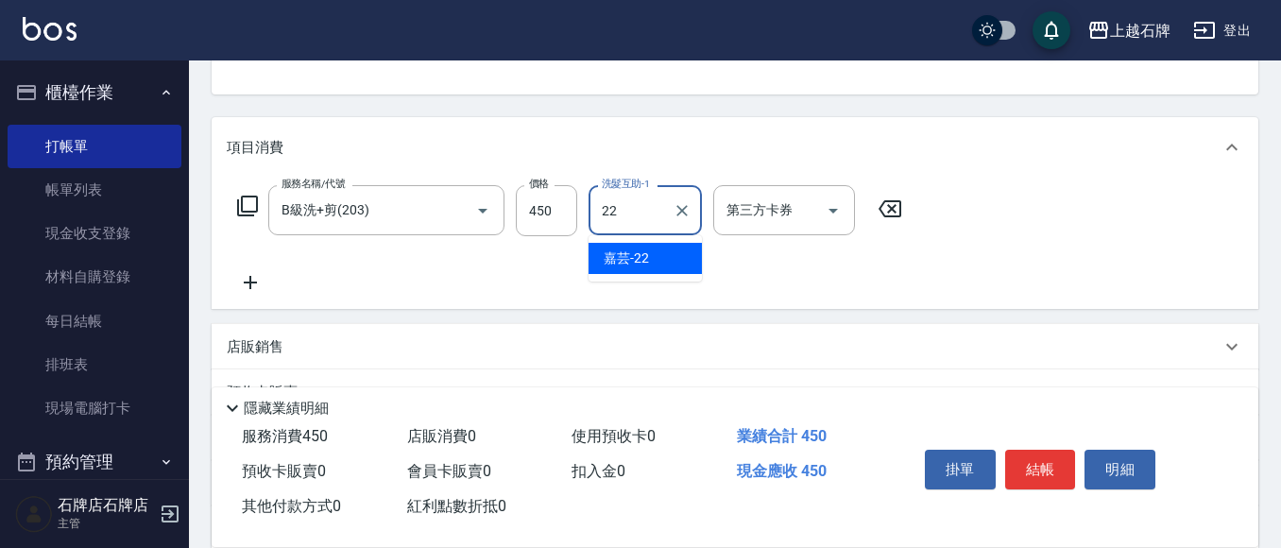
type input "嘉芸-22"
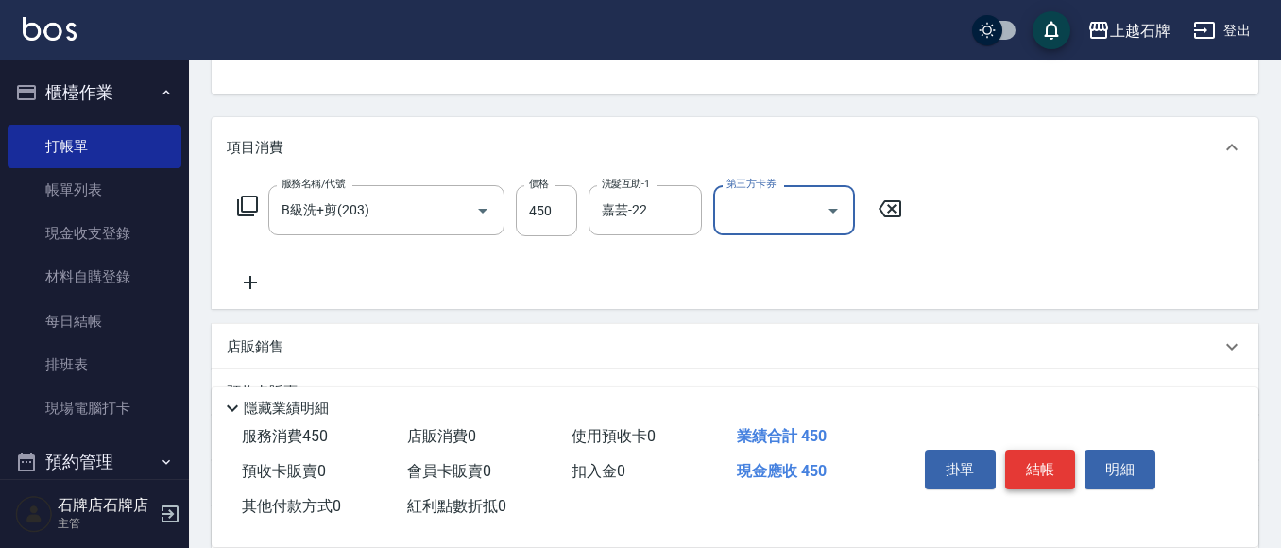
click at [1027, 473] on button "結帳" at bounding box center [1040, 470] width 71 height 40
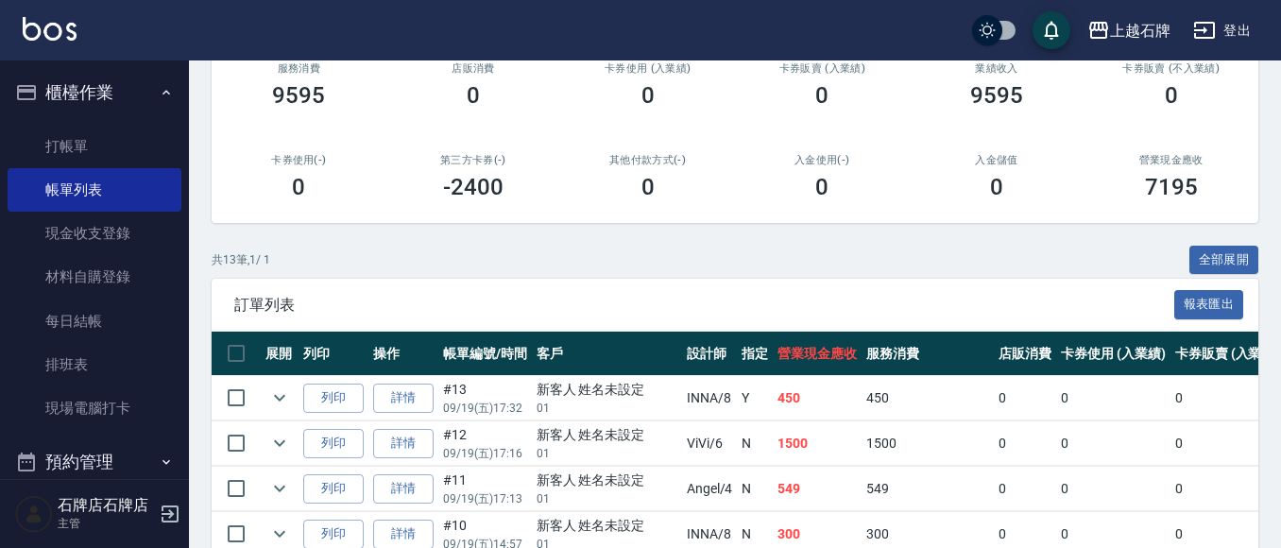
scroll to position [283, 0]
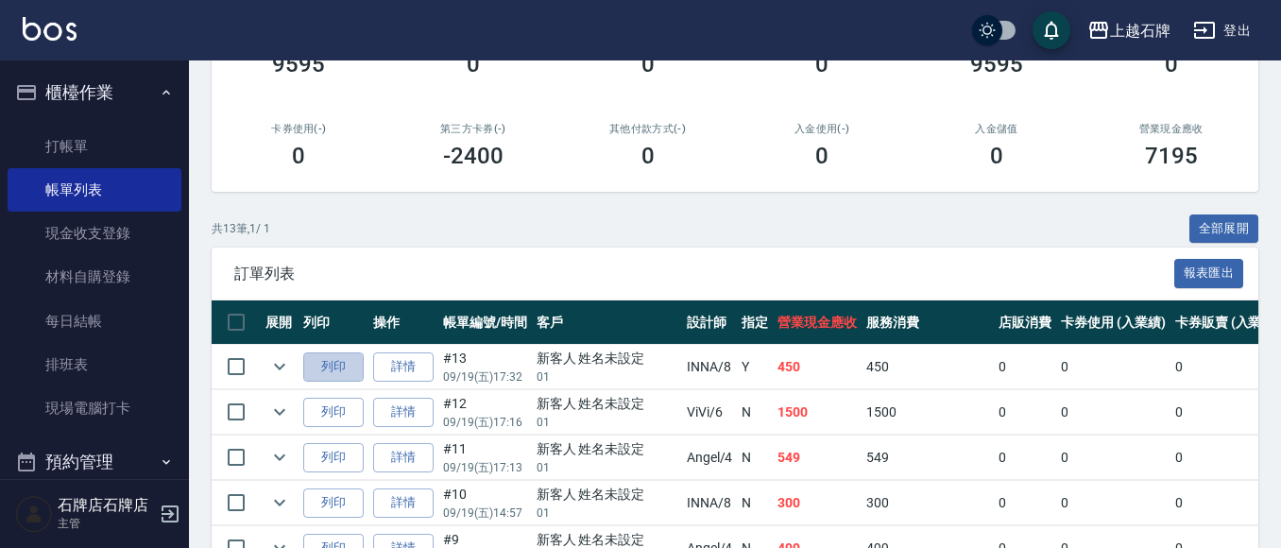
click at [346, 373] on button "列印" at bounding box center [333, 366] width 60 height 29
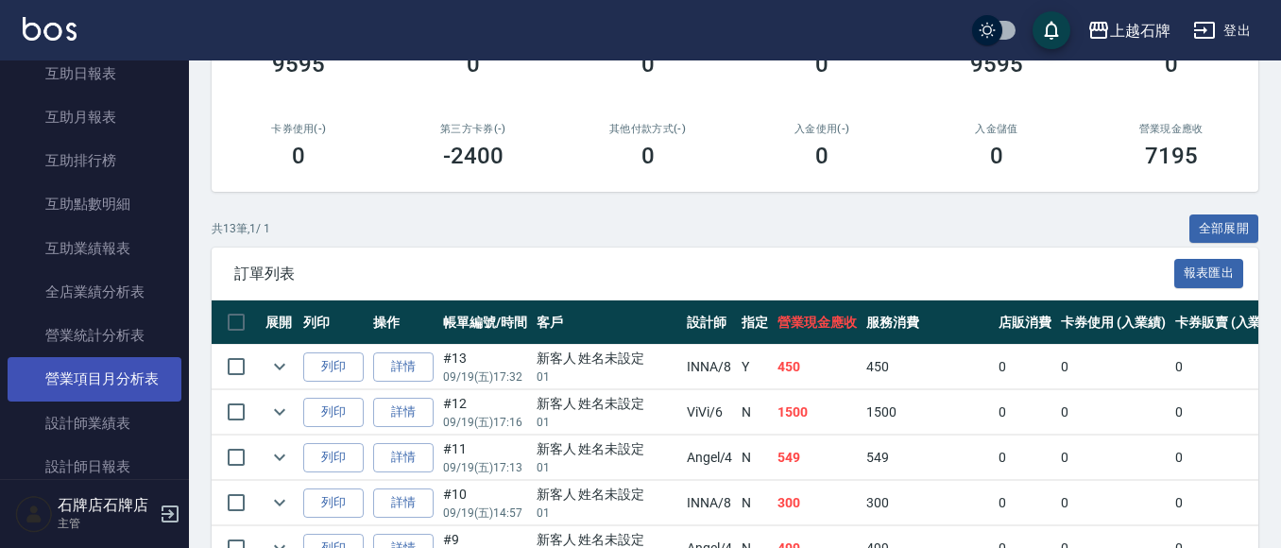
scroll to position [756, 0]
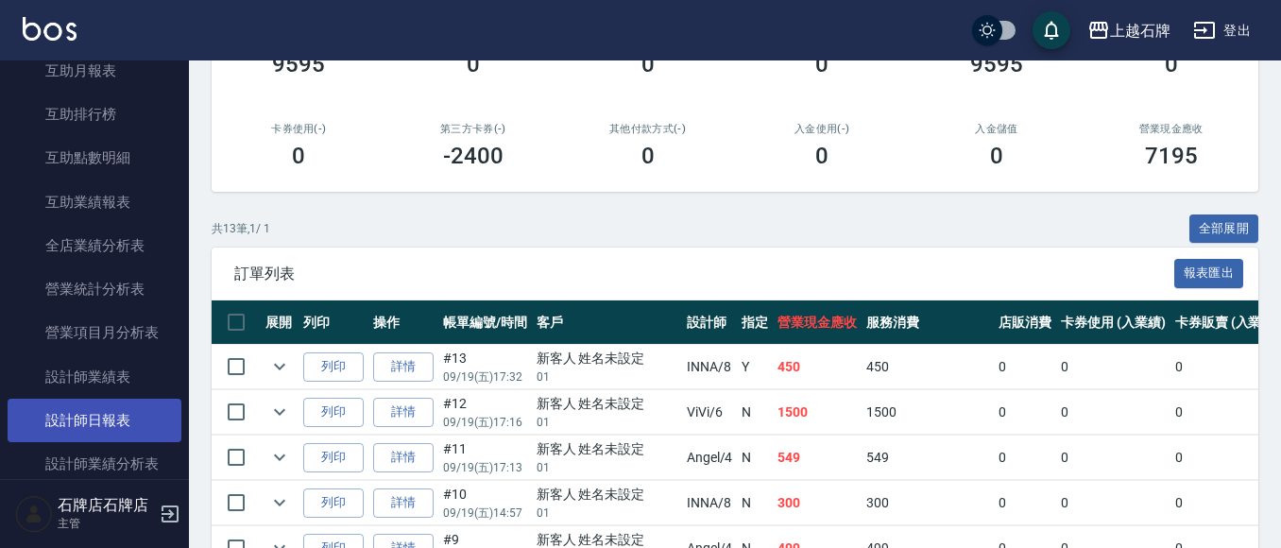
click at [91, 430] on link "設計師日報表" at bounding box center [95, 420] width 174 height 43
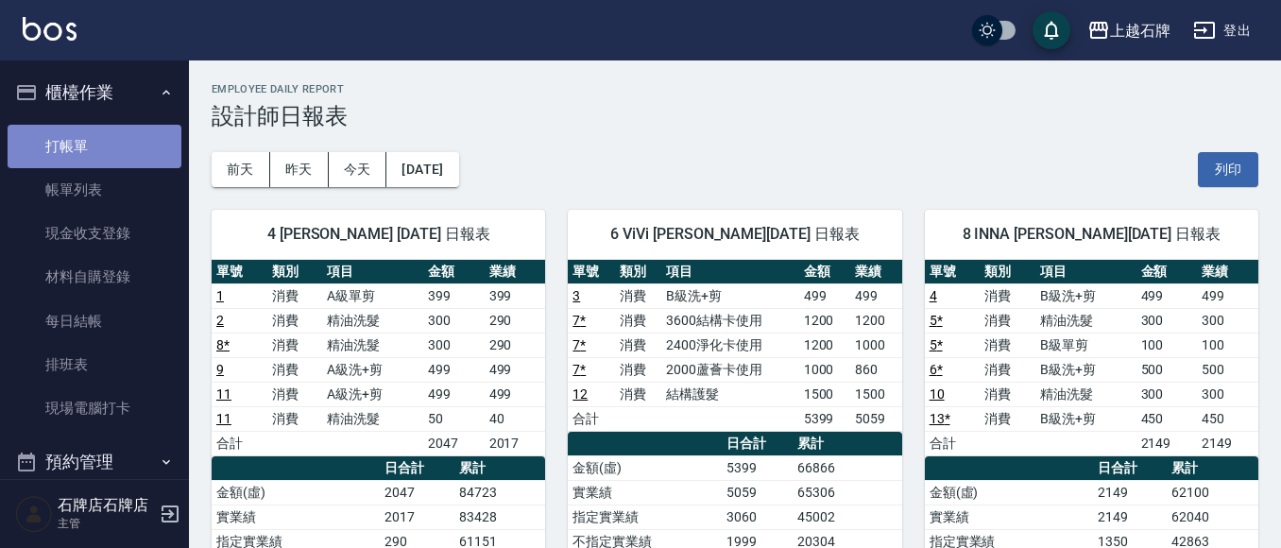
click at [130, 141] on link "打帳單" at bounding box center [95, 146] width 174 height 43
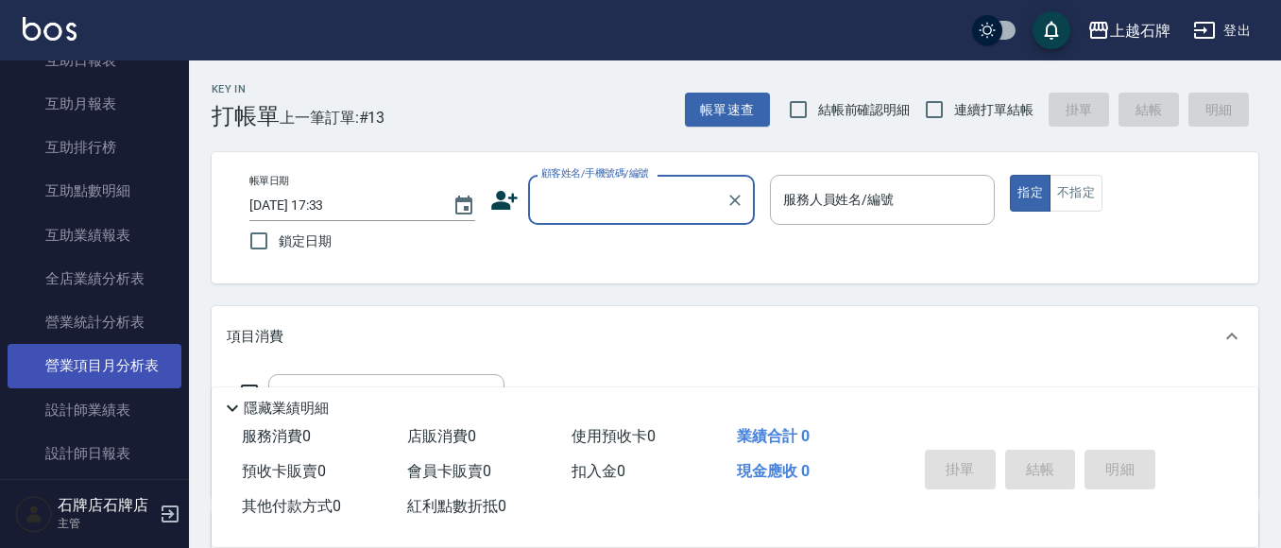
scroll to position [756, 0]
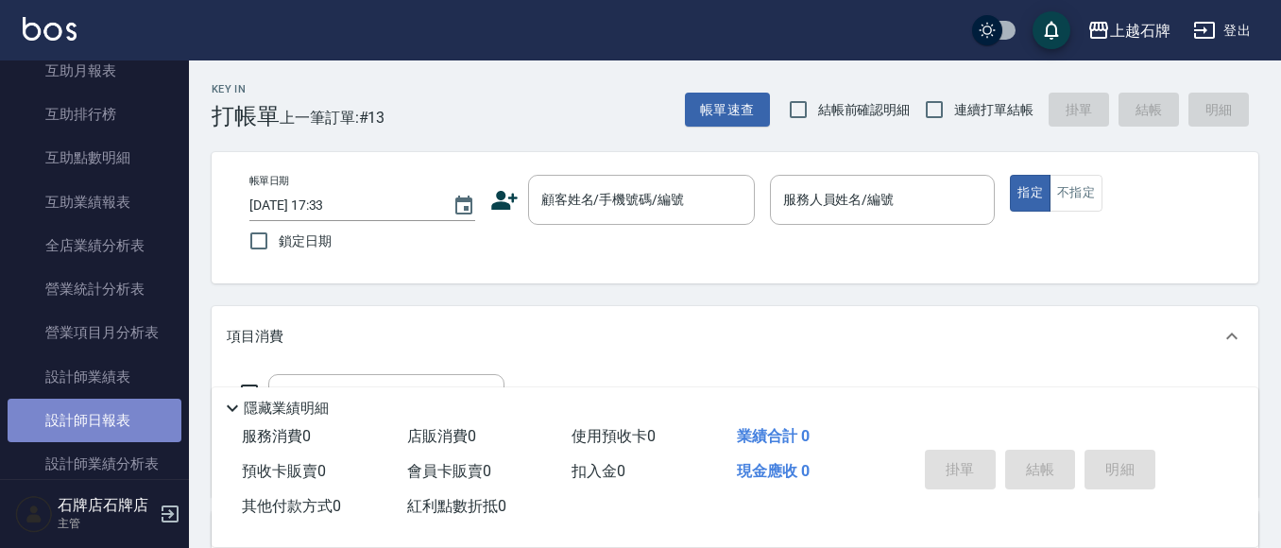
click at [140, 410] on link "設計師日報表" at bounding box center [95, 420] width 174 height 43
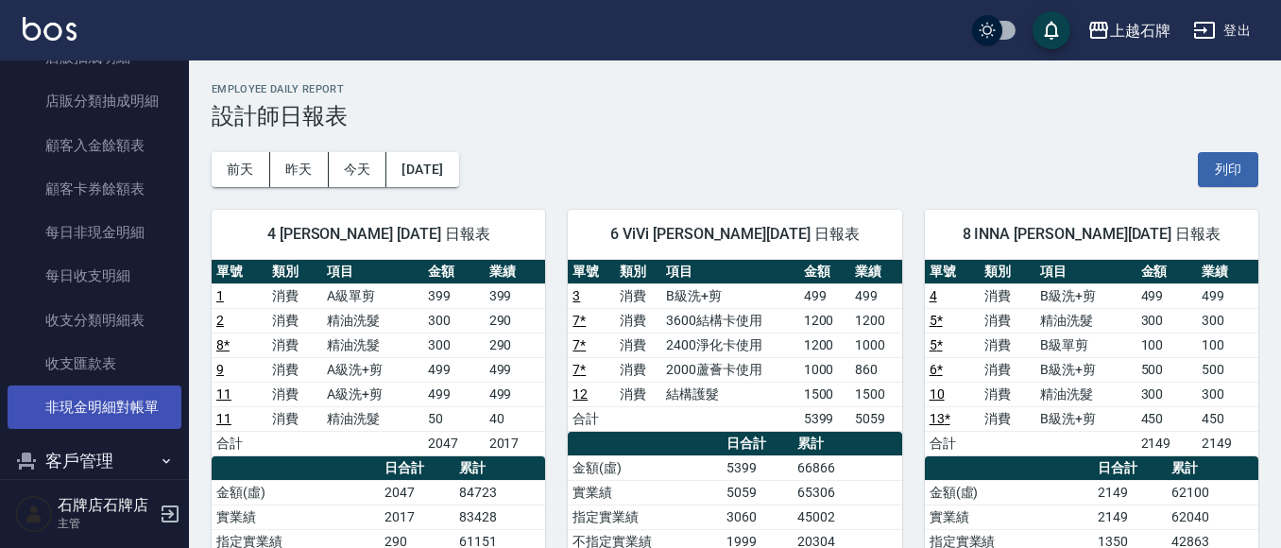
scroll to position [1606, 0]
